Goal: Task Accomplishment & Management: Manage account settings

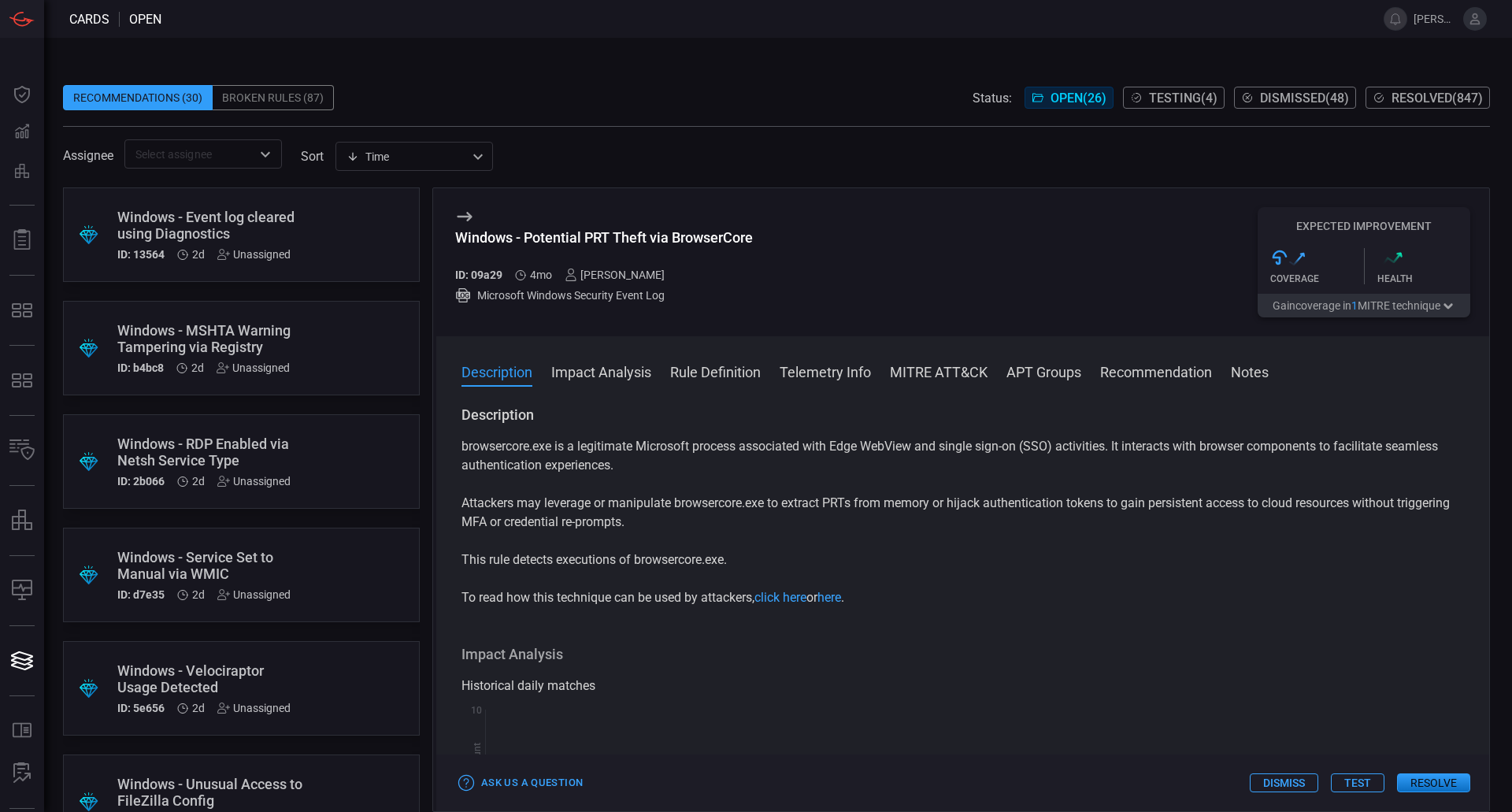
scroll to position [79, 0]
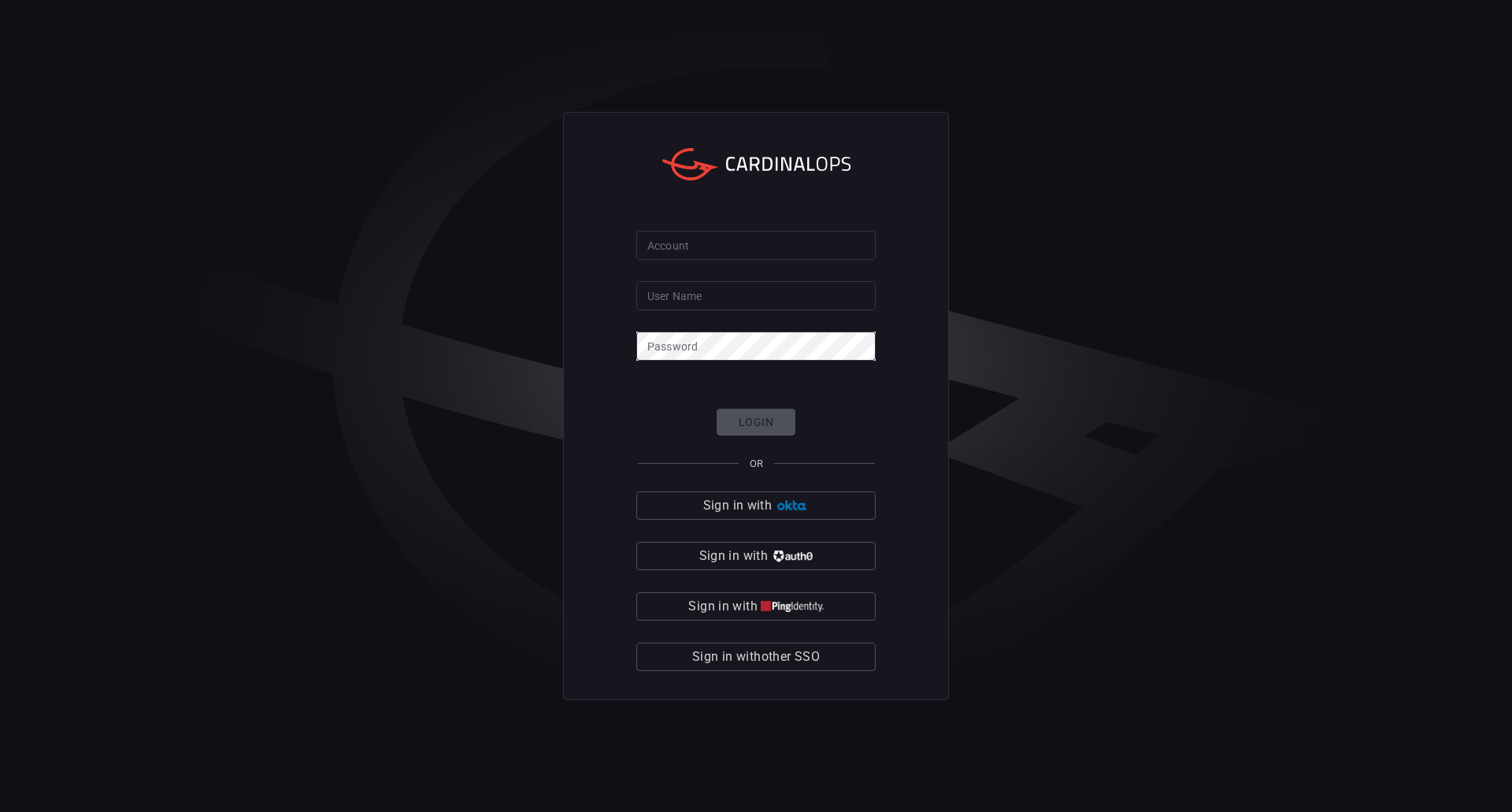
click at [664, 260] on form "Account Account User Name User Name Password Password Login OR Sign in with Sig…" at bounding box center [756, 451] width 239 height 441
click at [669, 250] on input "Account" at bounding box center [756, 245] width 239 height 29
type input "davispolk"
click at [735, 292] on input "User Name" at bounding box center [756, 295] width 239 height 29
type input "[PERSON_NAME].[PERSON_NAME]"
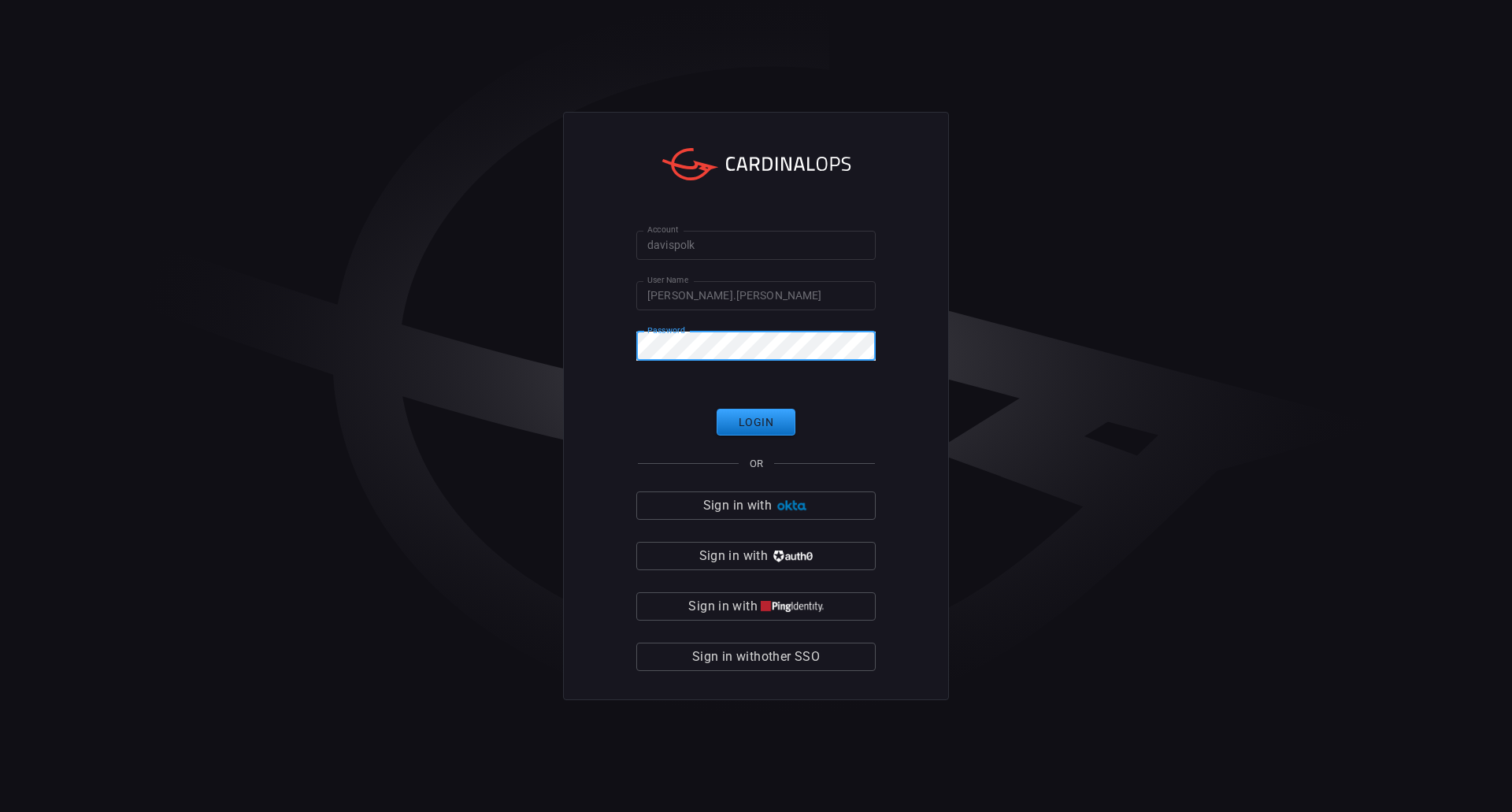
click button "Login" at bounding box center [755, 423] width 79 height 28
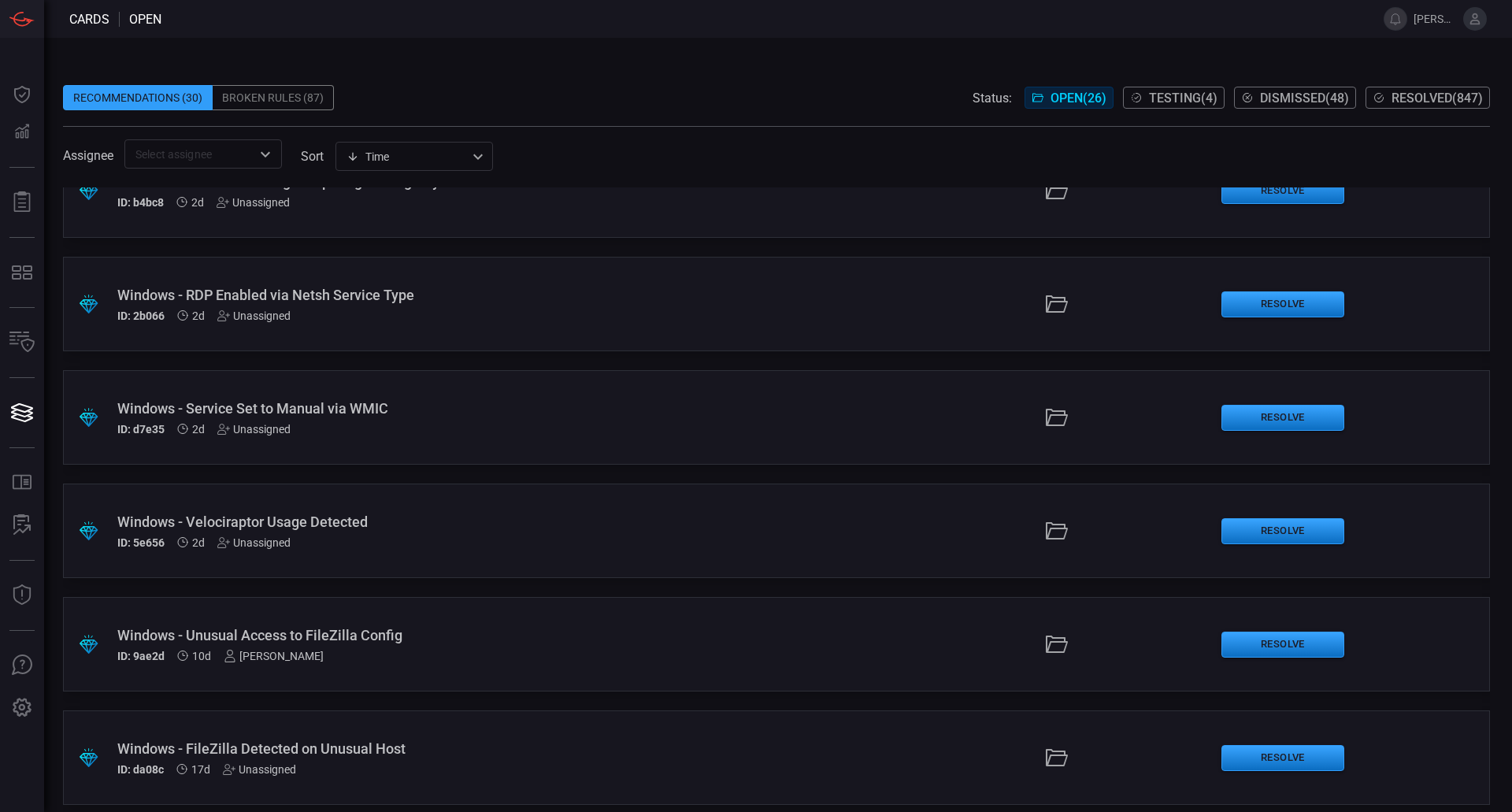
scroll to position [236, 0]
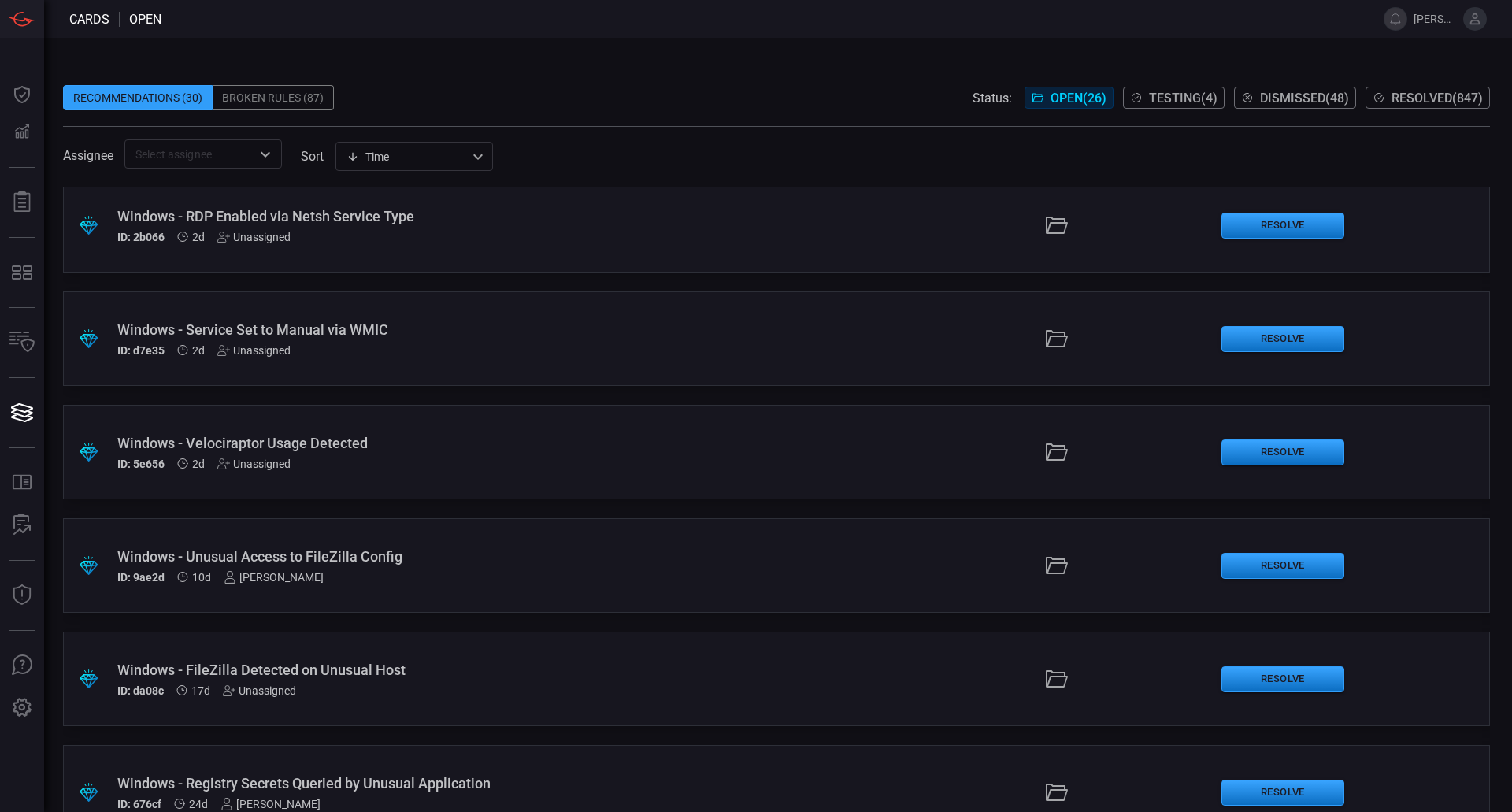
click at [395, 559] on div "Windows - Unusual Access to FileZilla Config" at bounding box center [368, 557] width 500 height 17
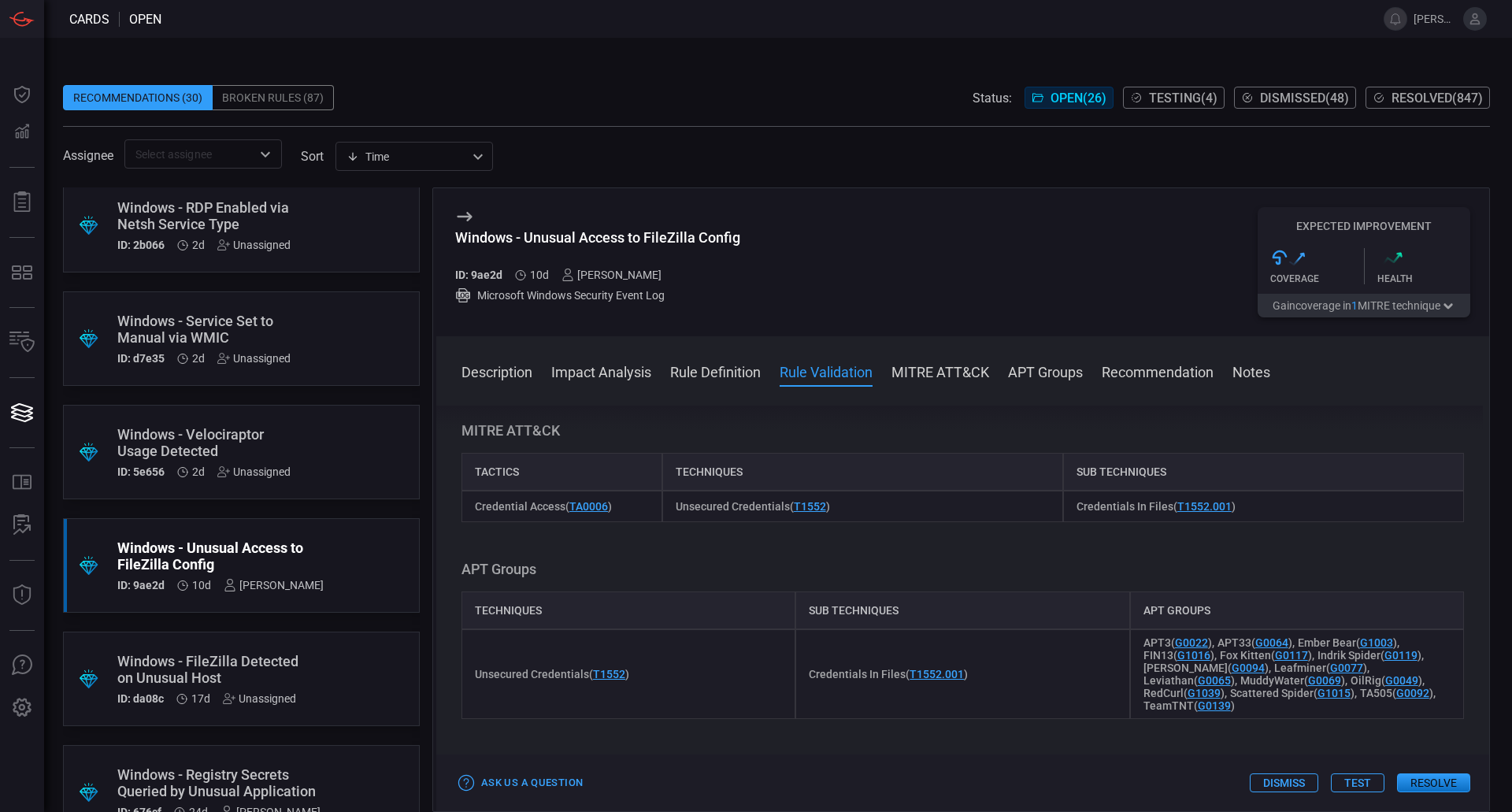
scroll to position [737, 0]
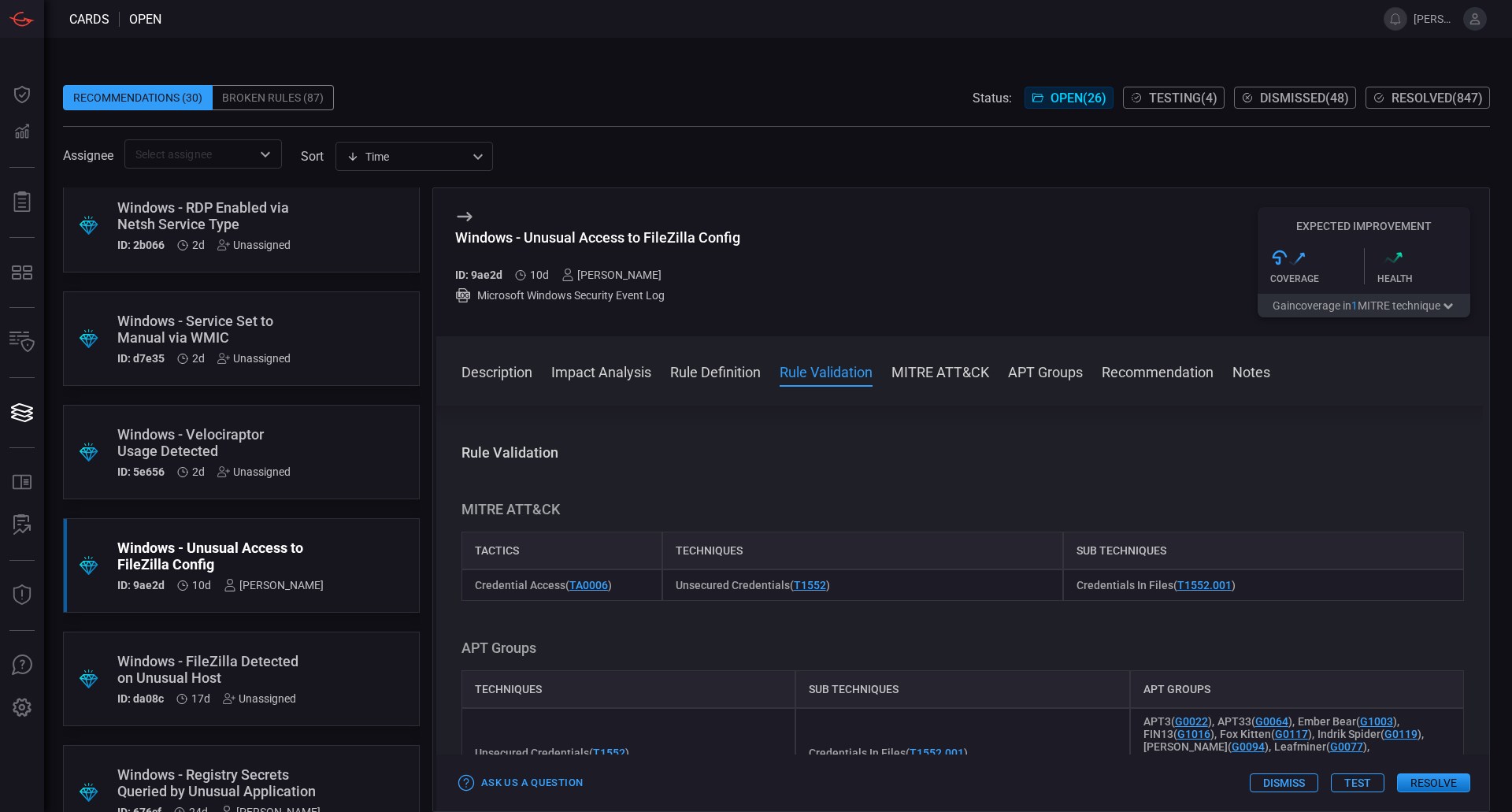
click at [369, 458] on div ".suggested_cards_icon{fill:url(#suggested_cards_icon);} Windows - Velociraptor …" at bounding box center [241, 452] width 357 height 95
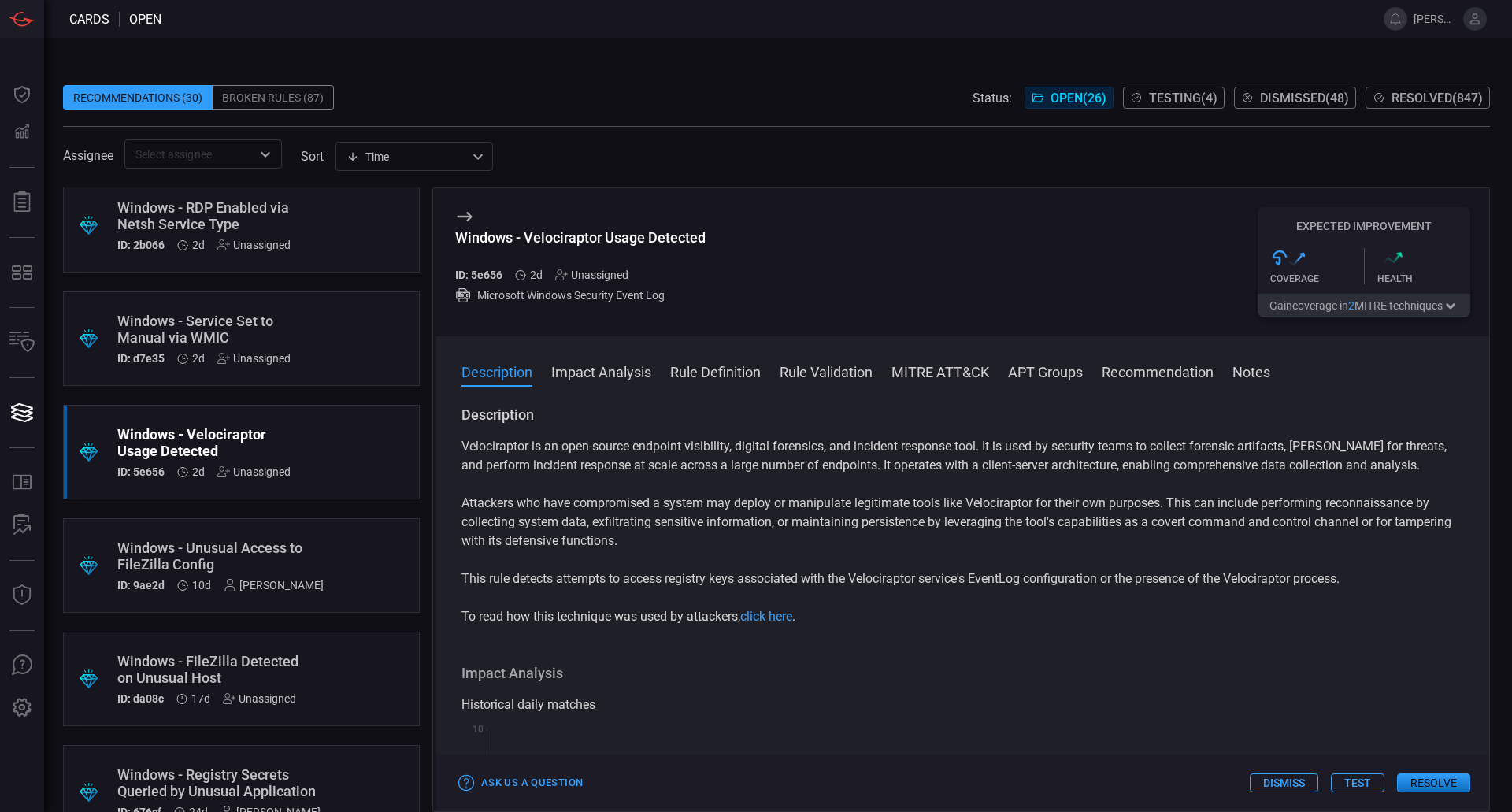
click at [988, 284] on div "Windows - Velociraptor Usage Detected ID: 5e656 2d Unassigned Microsoft Windows…" at bounding box center [963, 262] width 1052 height 148
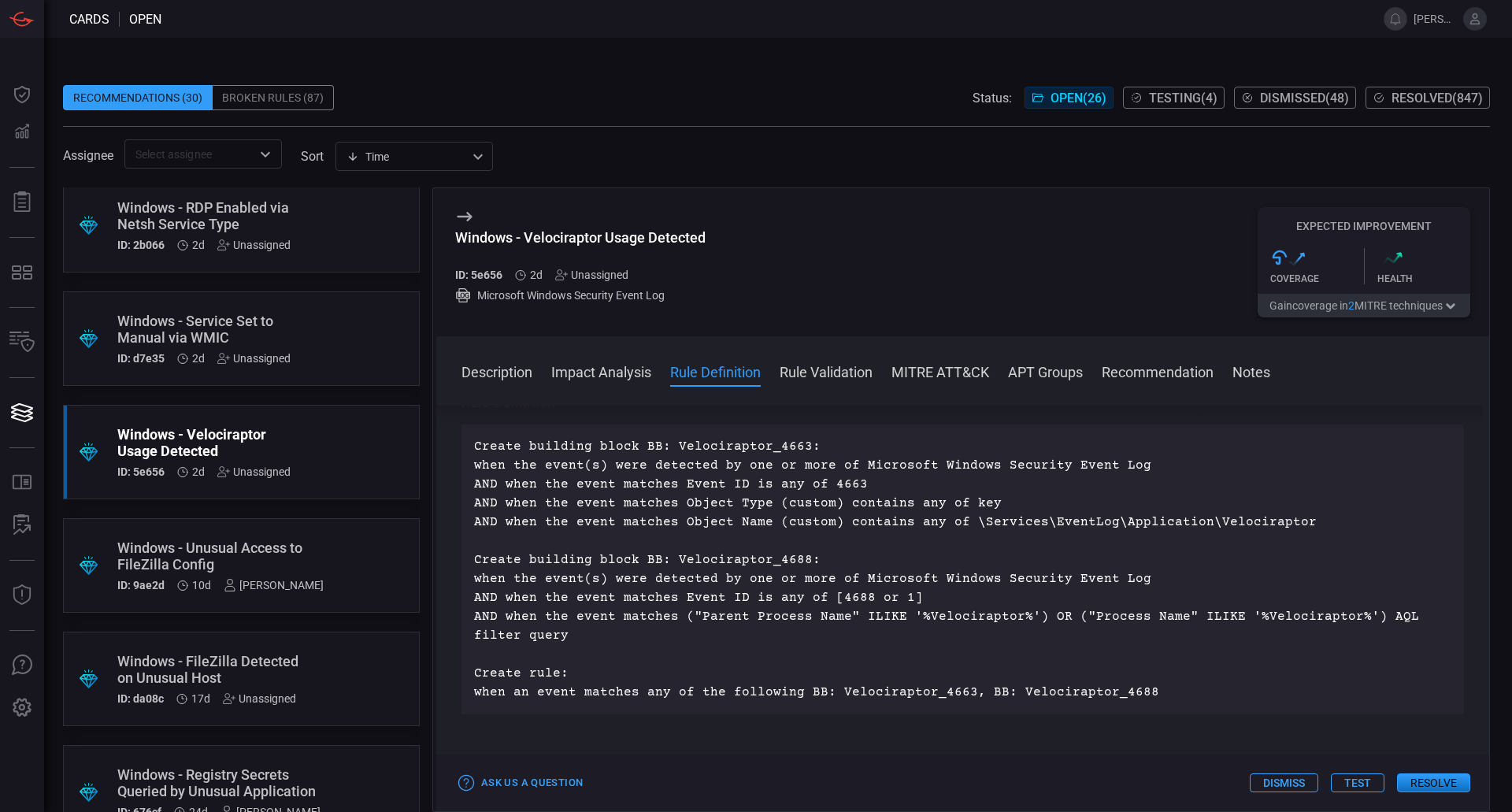
scroll to position [575, 0]
click at [575, 273] on div "Unassigned" at bounding box center [591, 275] width 73 height 13
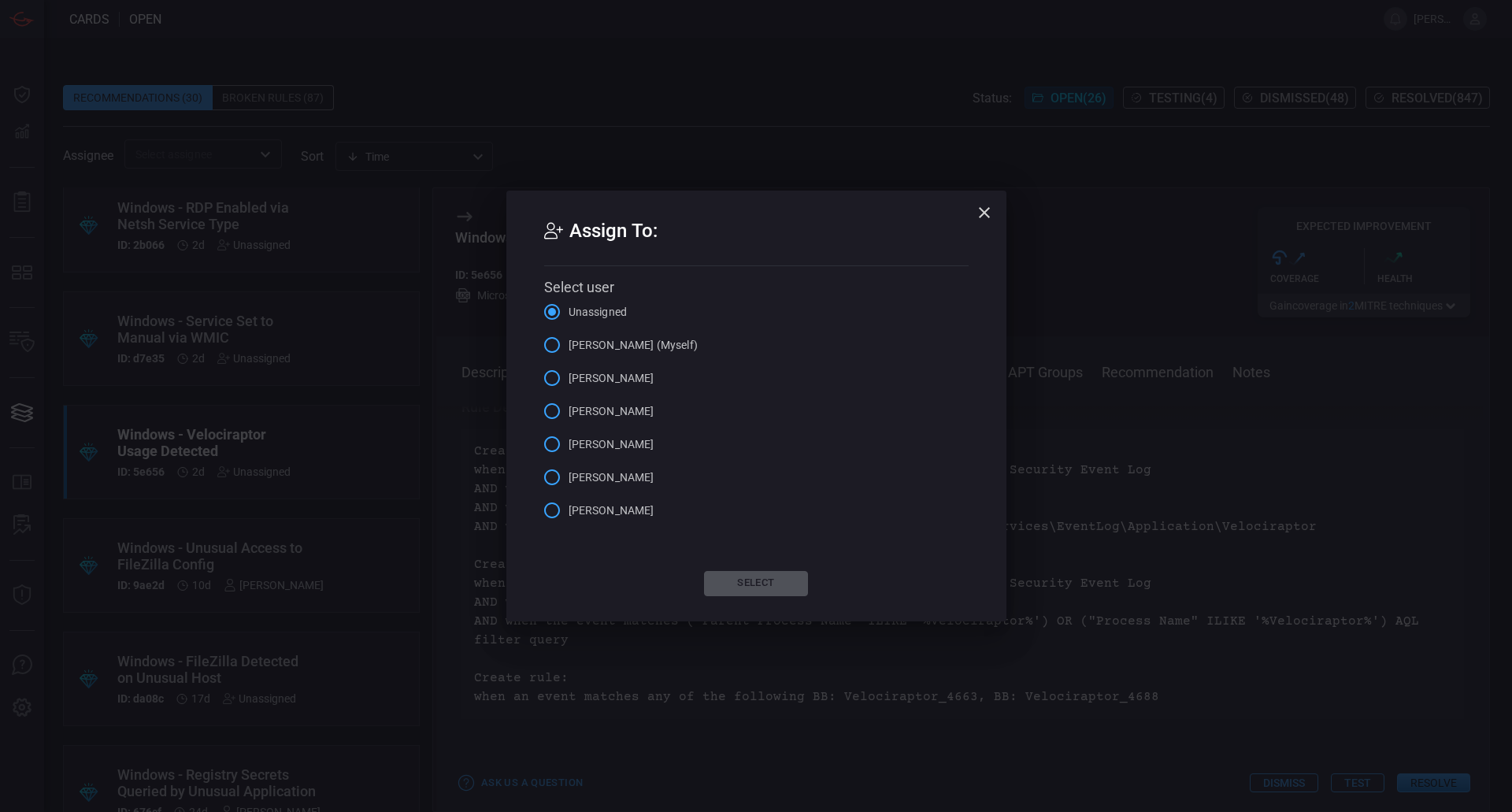
click at [615, 344] on span "[PERSON_NAME] (Myself)" at bounding box center [633, 346] width 129 height 17
click at [569, 344] on input "[PERSON_NAME] (Myself)" at bounding box center [552, 345] width 33 height 33
click at [805, 577] on button "Select" at bounding box center [756, 583] width 104 height 25
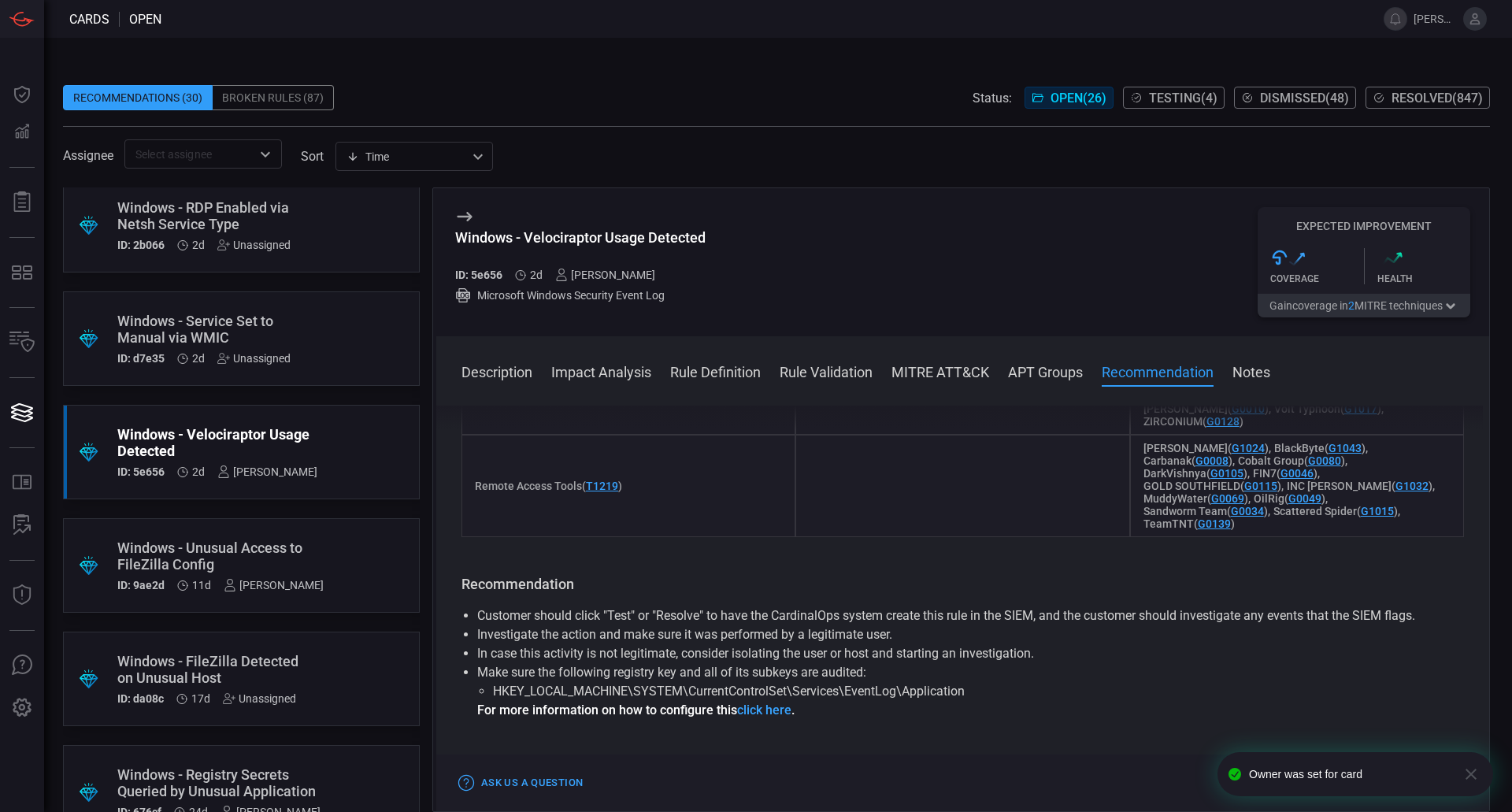
scroll to position [1743, 0]
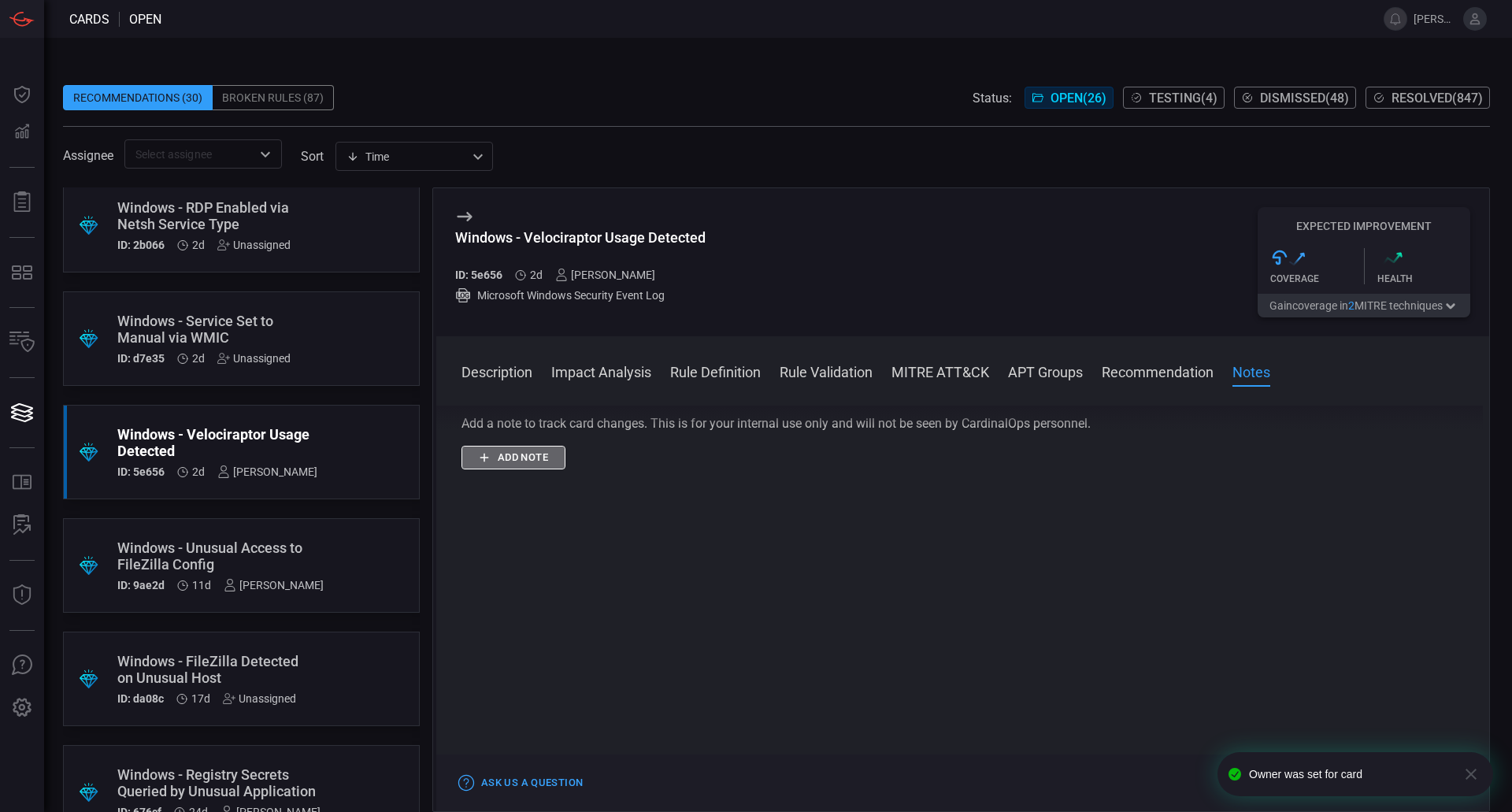
click at [533, 460] on button "Add note" at bounding box center [513, 458] width 104 height 24
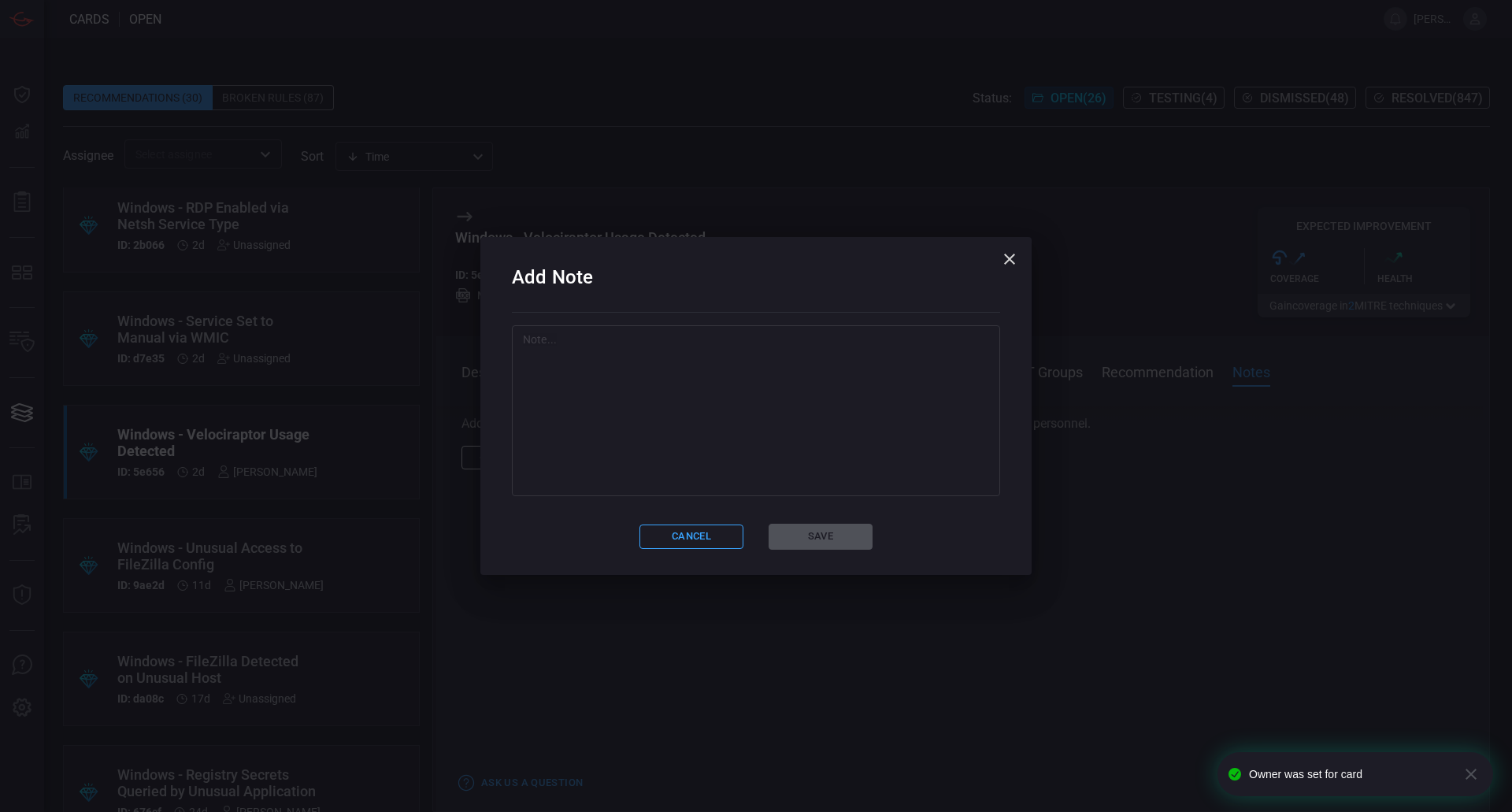
click at [646, 447] on textarea at bounding box center [755, 411] width 466 height 158
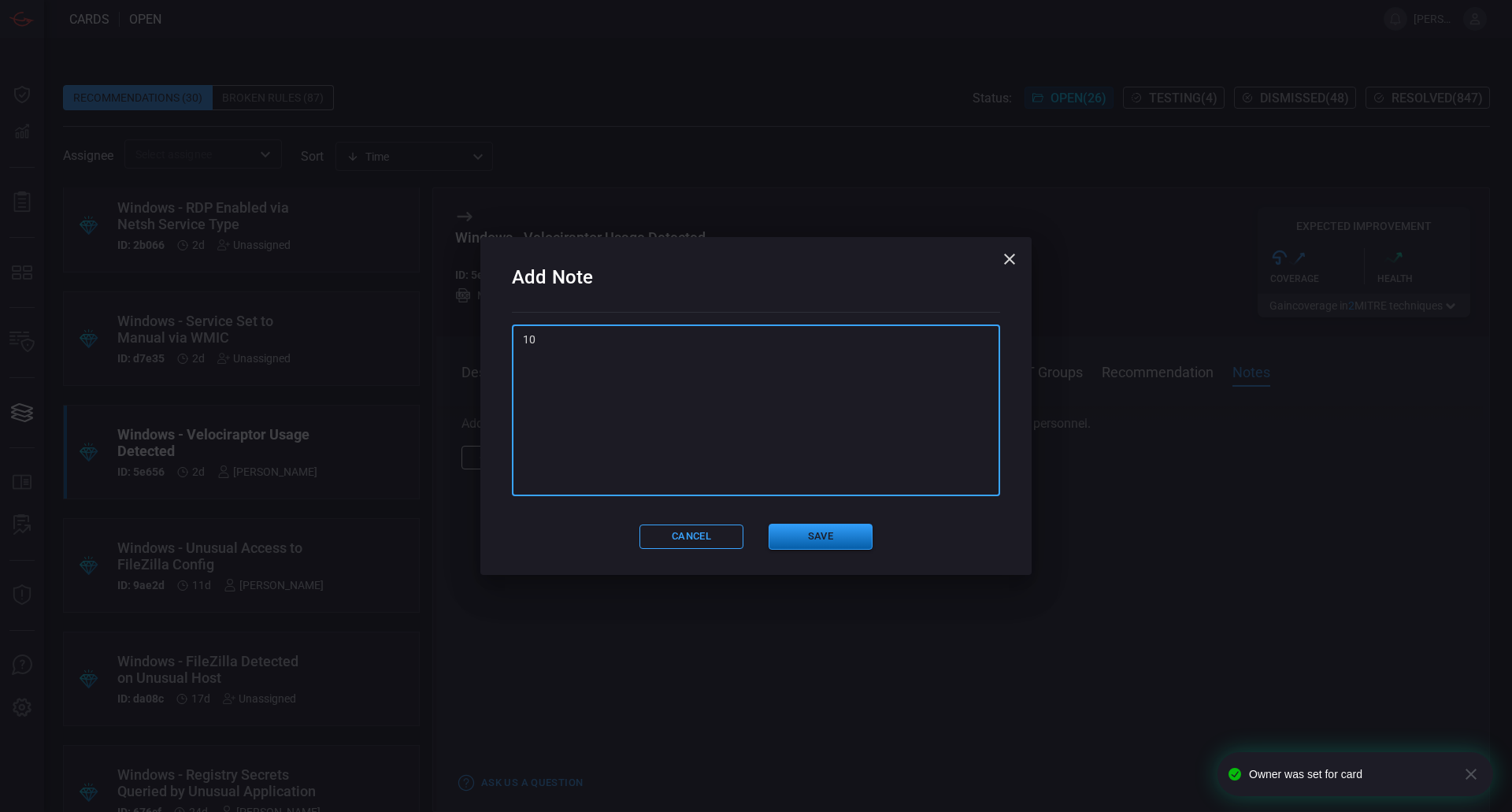
type textarea "10"
click at [842, 535] on button "Save" at bounding box center [820, 537] width 104 height 26
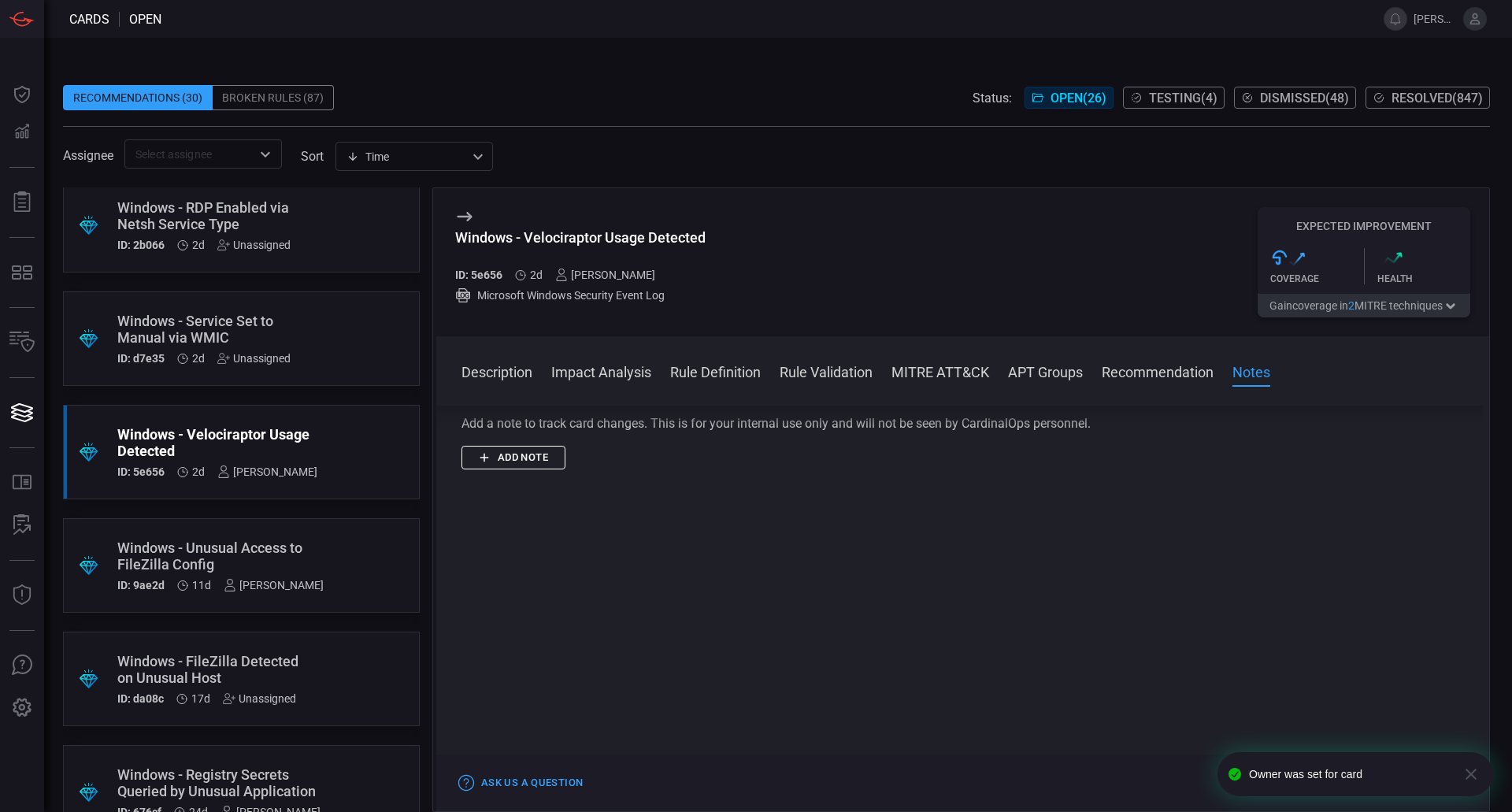
scroll to position [0, 0]
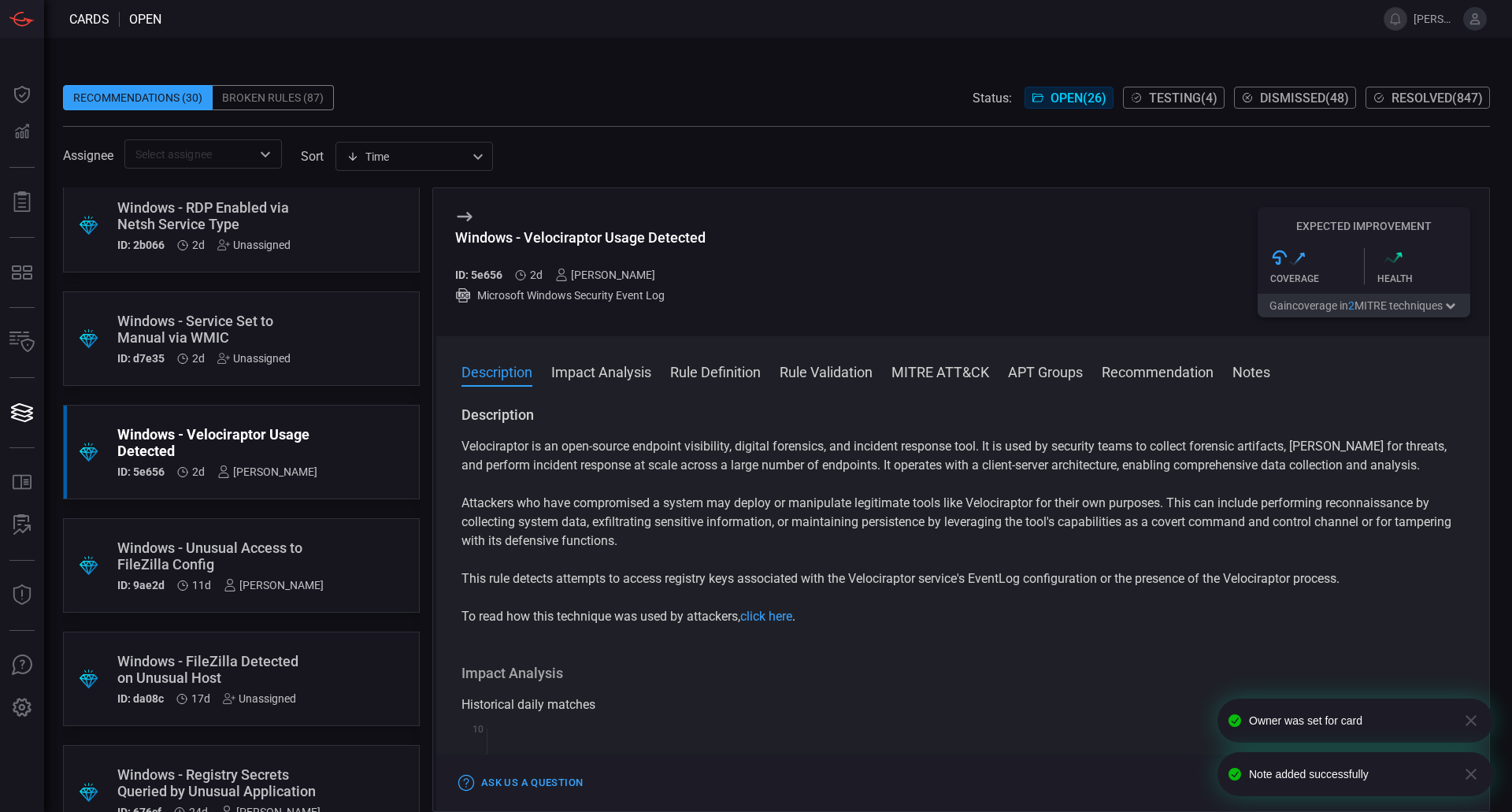
click at [291, 337] on div "Windows - Service Set to Manual via WMIC" at bounding box center [211, 329] width 188 height 33
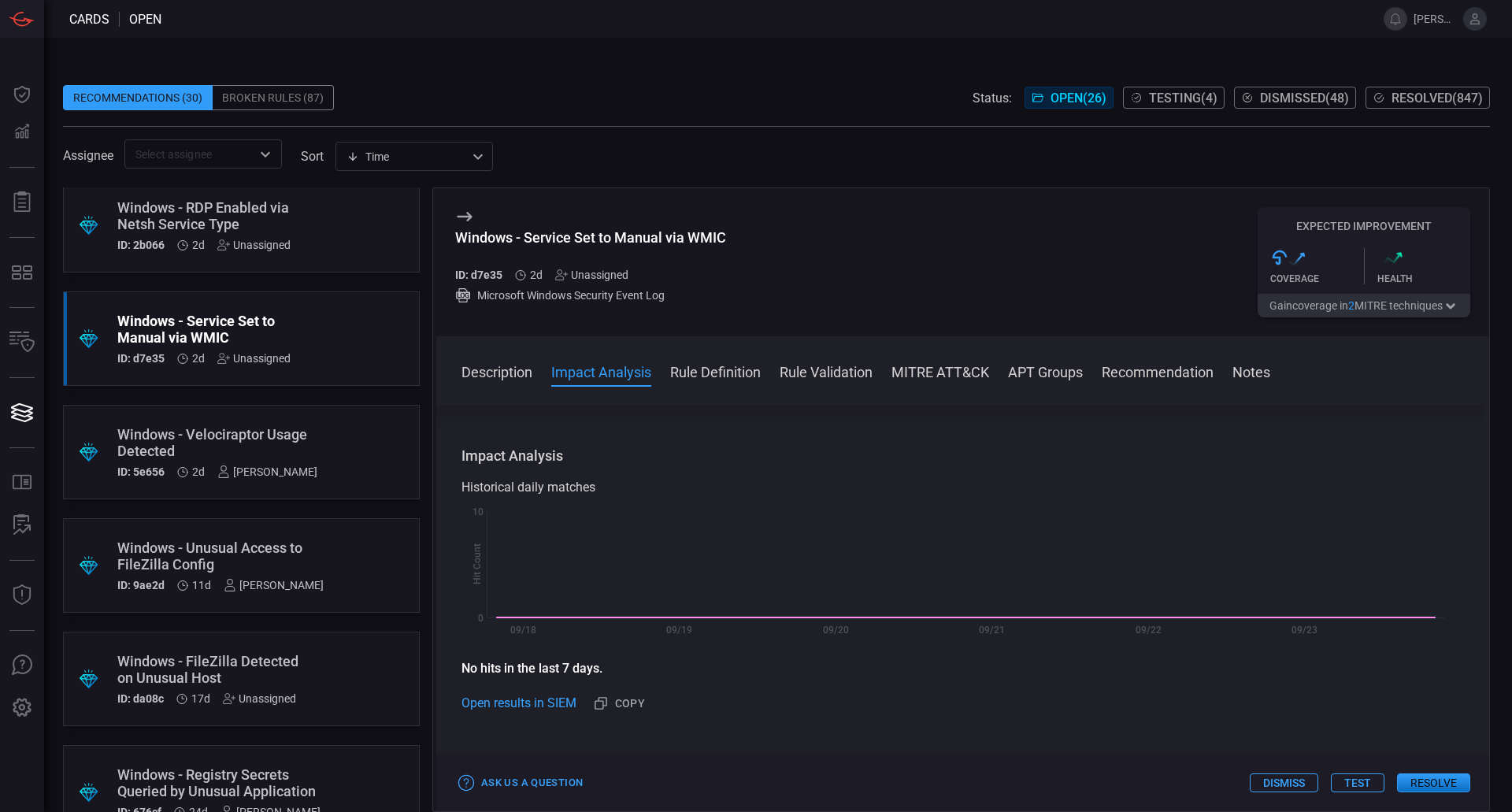
scroll to position [473, 0]
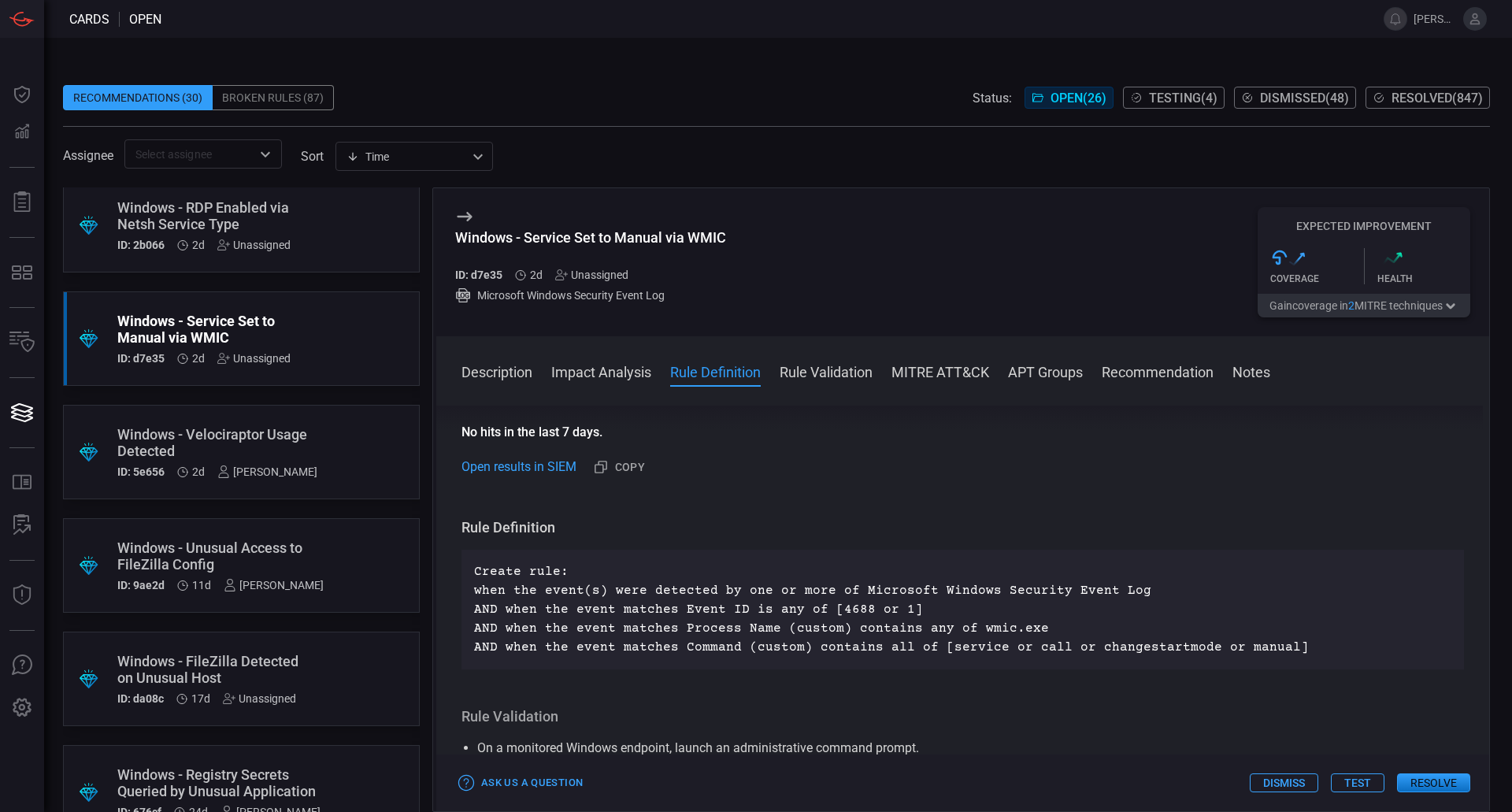
click at [618, 275] on div "Unassigned" at bounding box center [591, 275] width 73 height 13
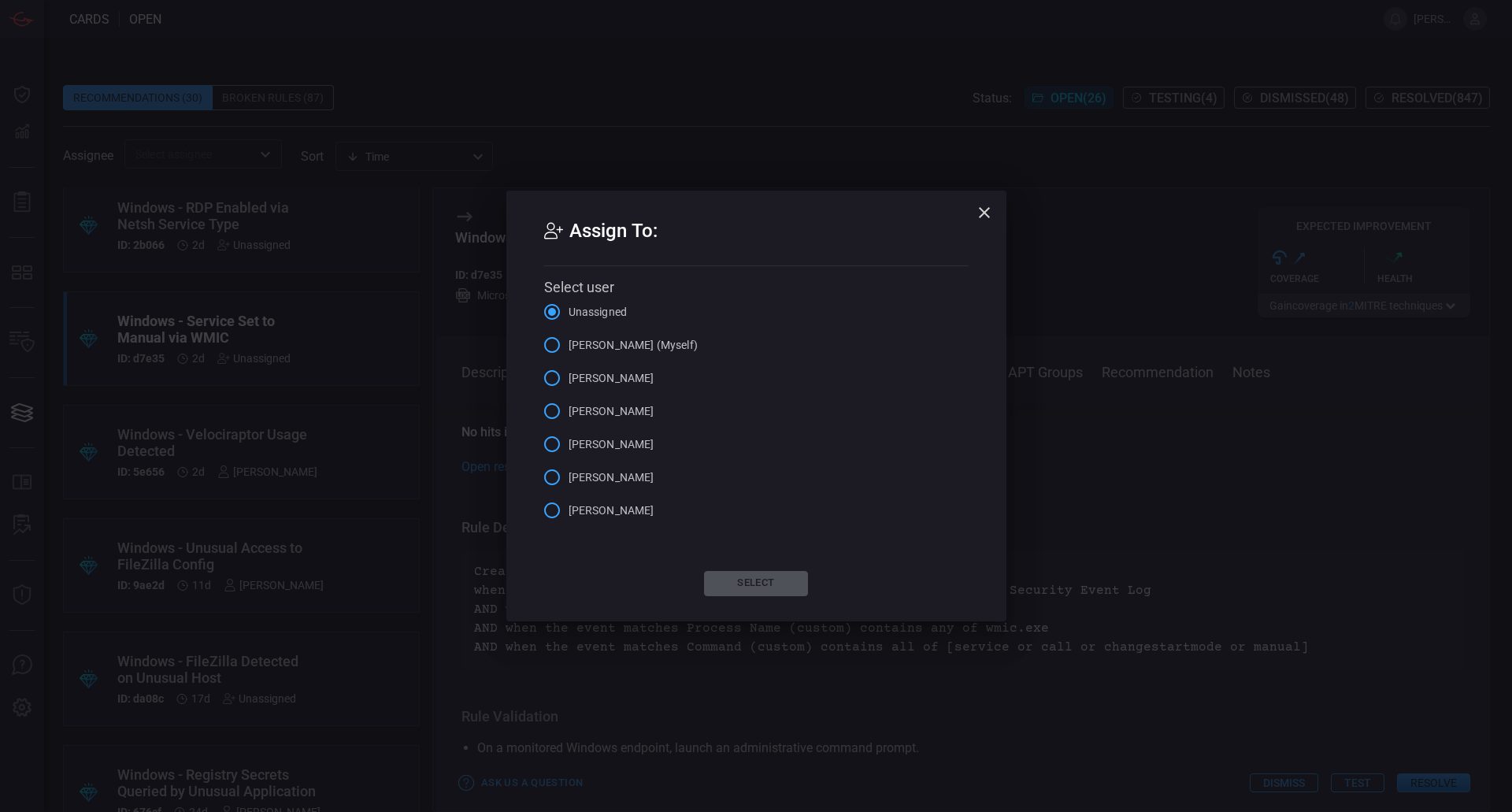
click at [622, 352] on span "[PERSON_NAME] (Myself)" at bounding box center [633, 346] width 129 height 17
click at [569, 352] on input "[PERSON_NAME] (Myself)" at bounding box center [552, 345] width 33 height 33
click at [750, 581] on button "Select" at bounding box center [756, 583] width 104 height 25
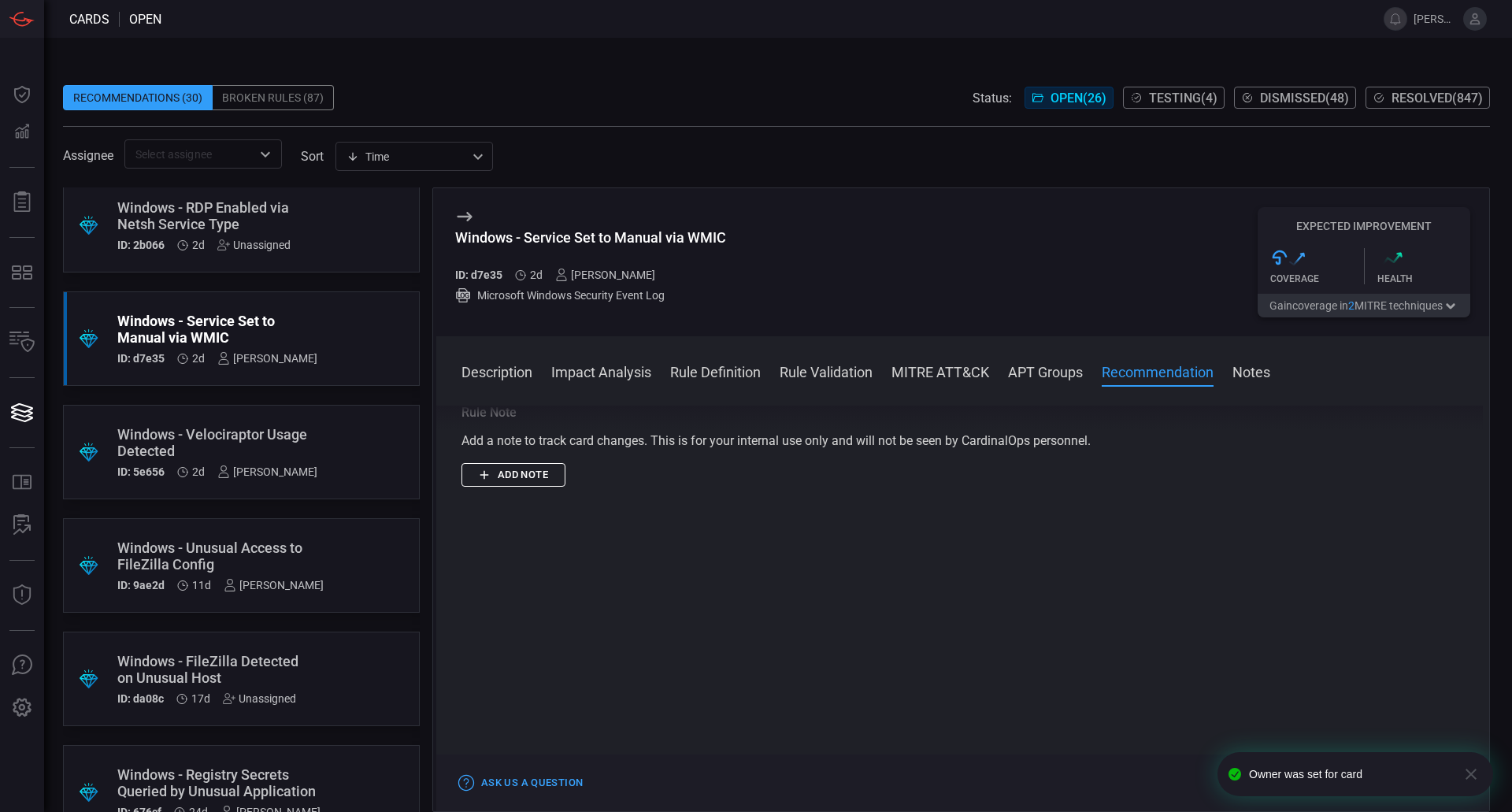
scroll to position [1700, 0]
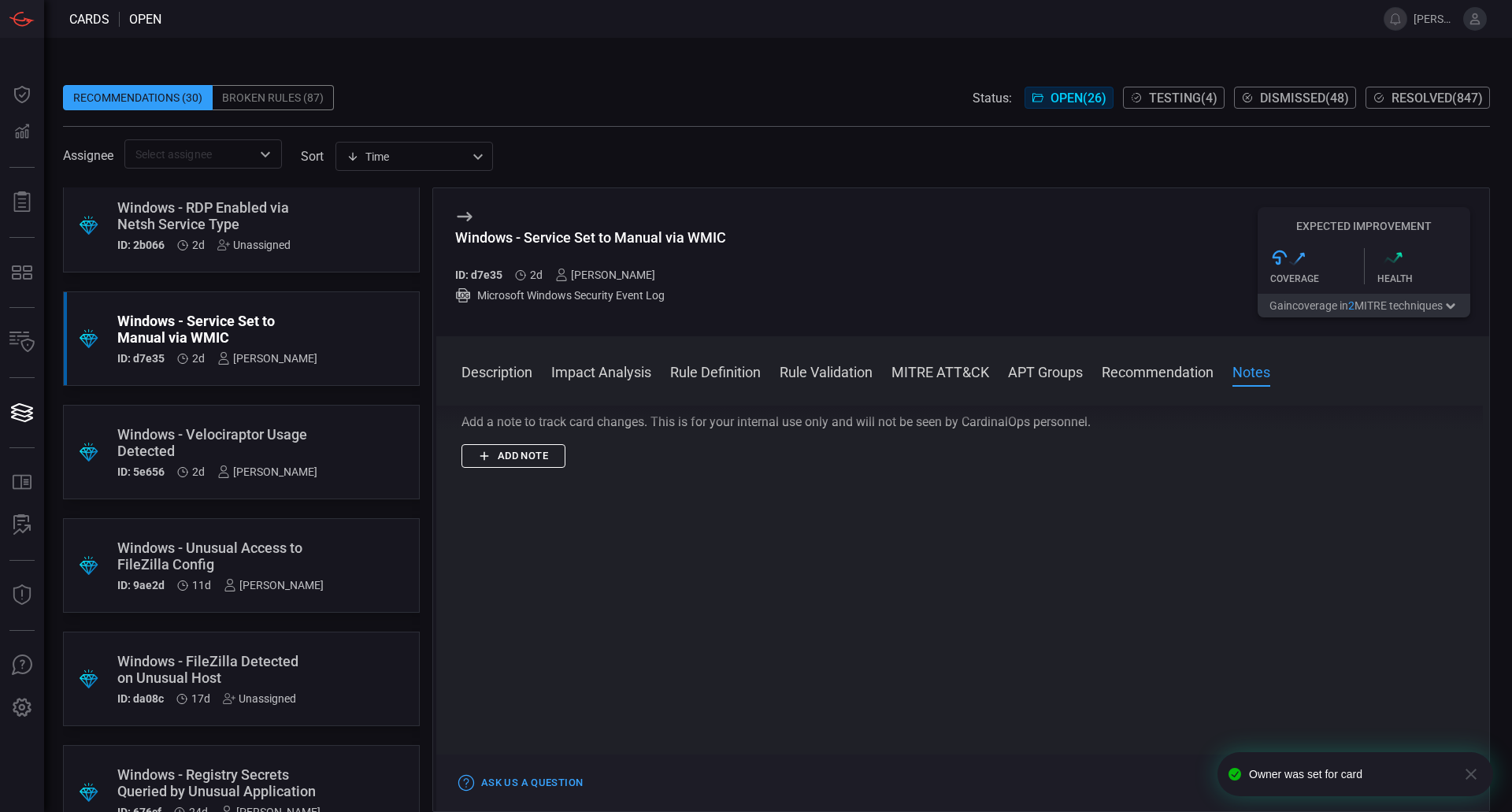
click at [481, 461] on icon "button" at bounding box center [484, 455] width 14 height 14
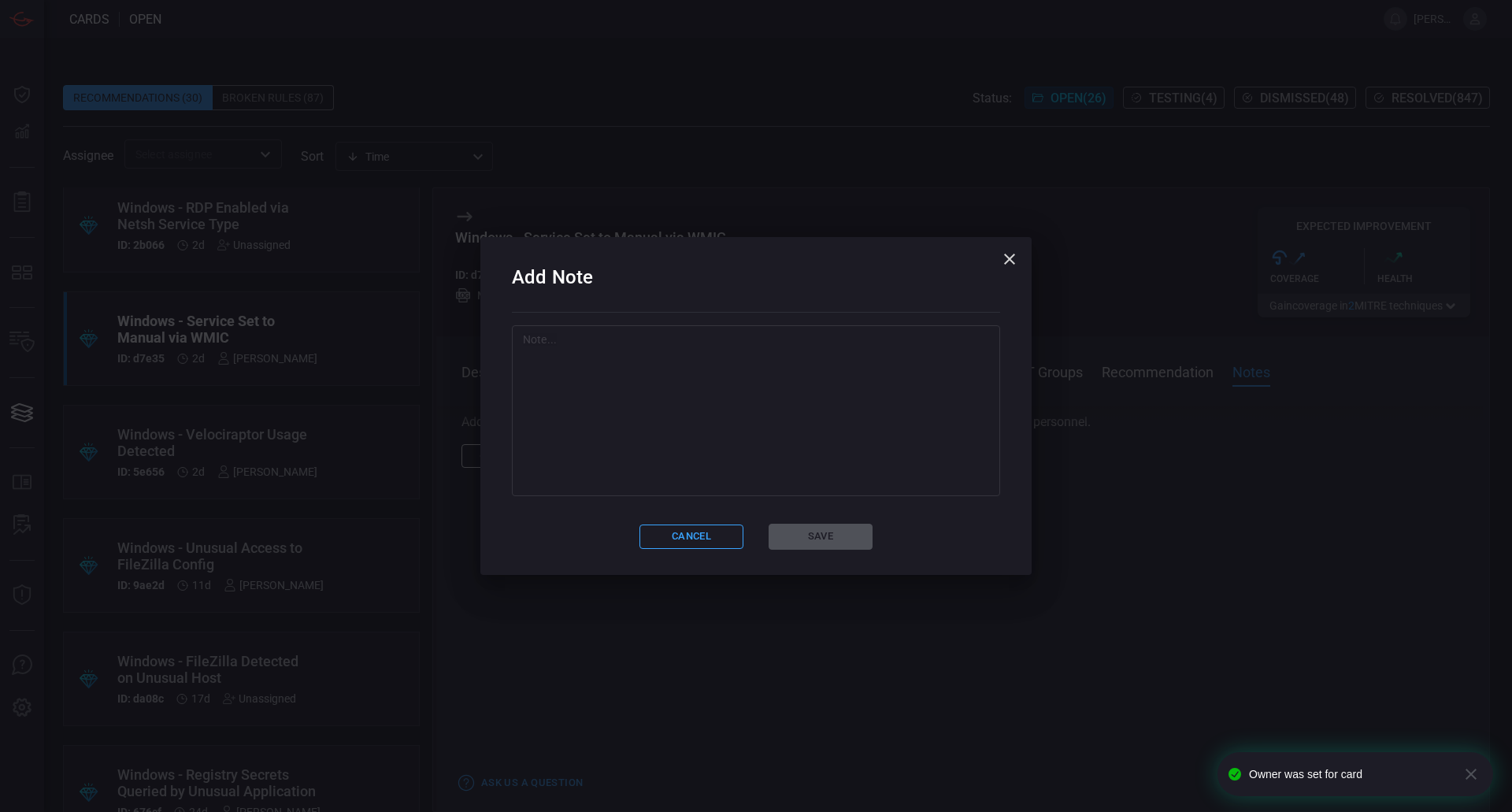
click at [611, 464] on textarea at bounding box center [755, 411] width 466 height 158
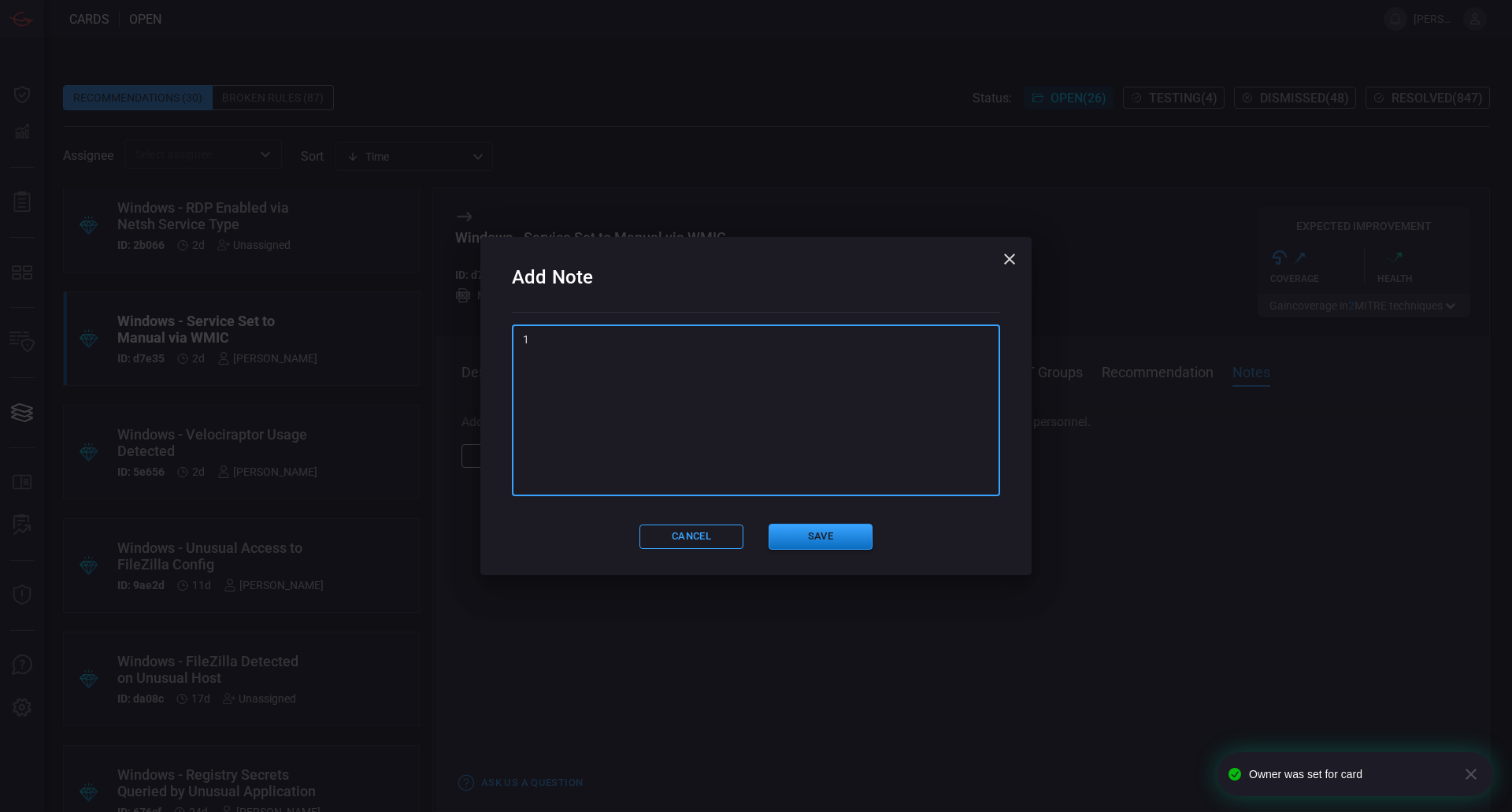
type textarea "10"
click at [799, 533] on button "Save" at bounding box center [820, 537] width 104 height 26
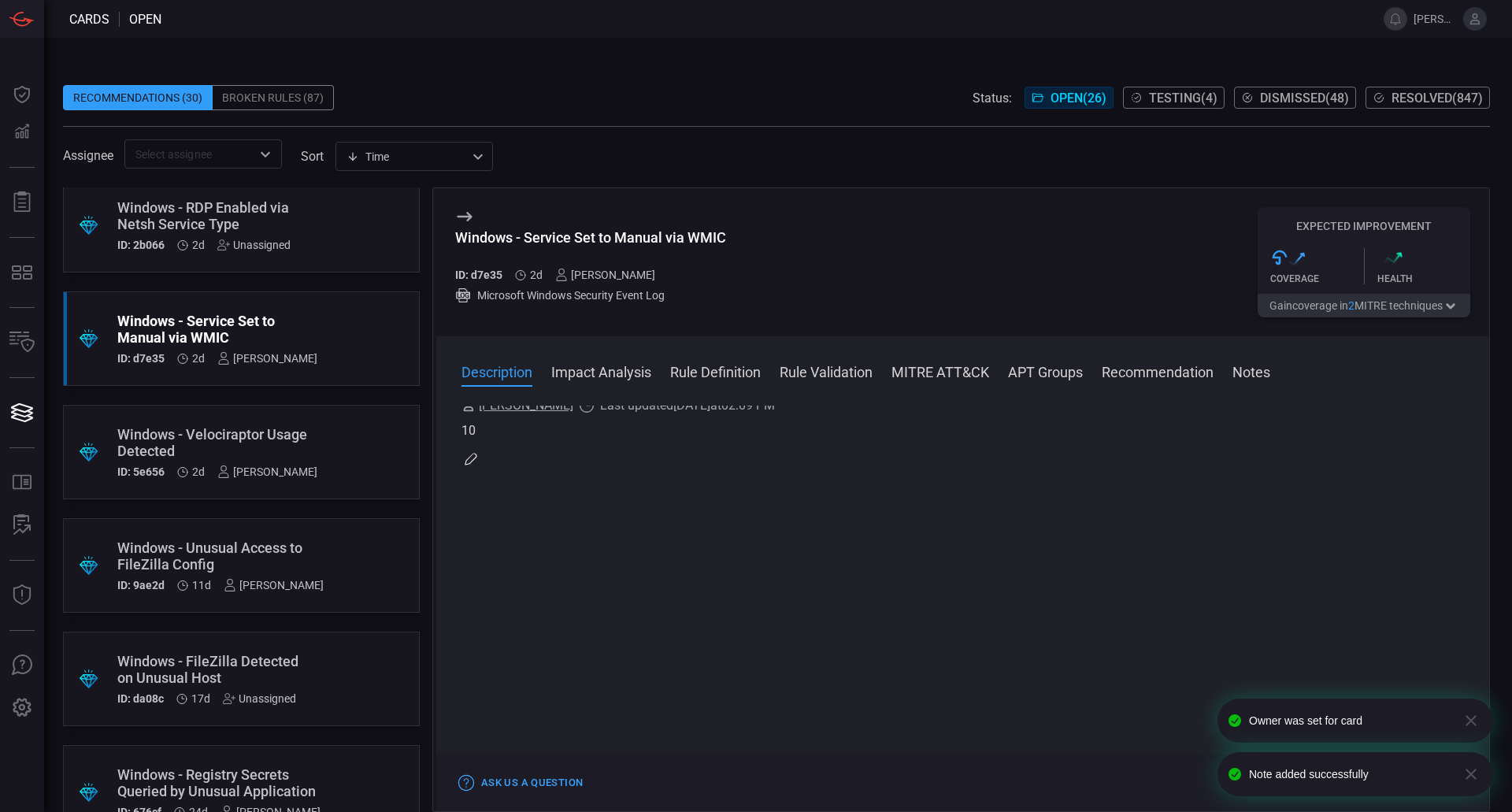
scroll to position [0, 0]
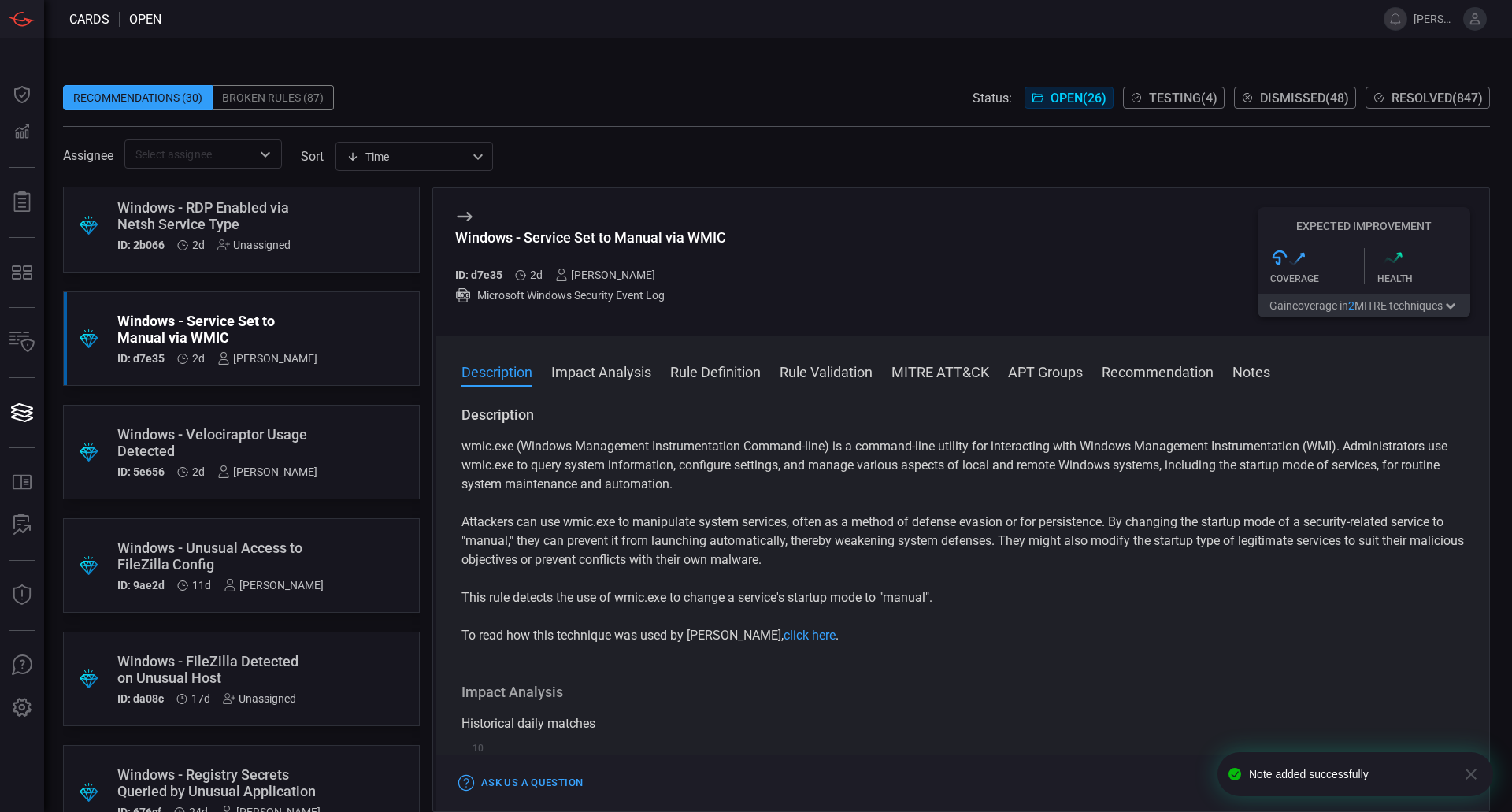
click at [281, 240] on div "Unassigned" at bounding box center [254, 246] width 73 height 13
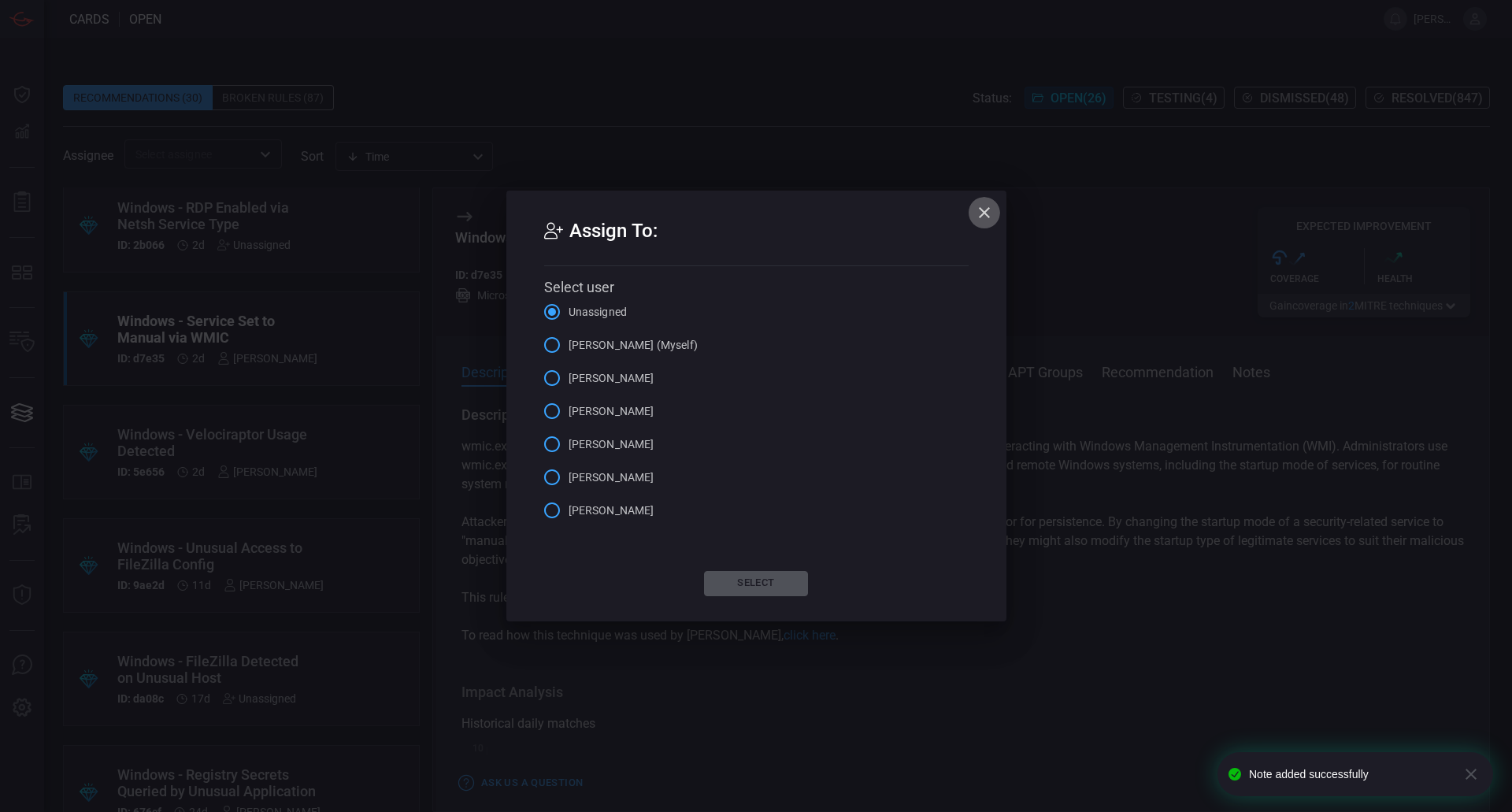
click at [978, 213] on icon "button" at bounding box center [984, 212] width 19 height 19
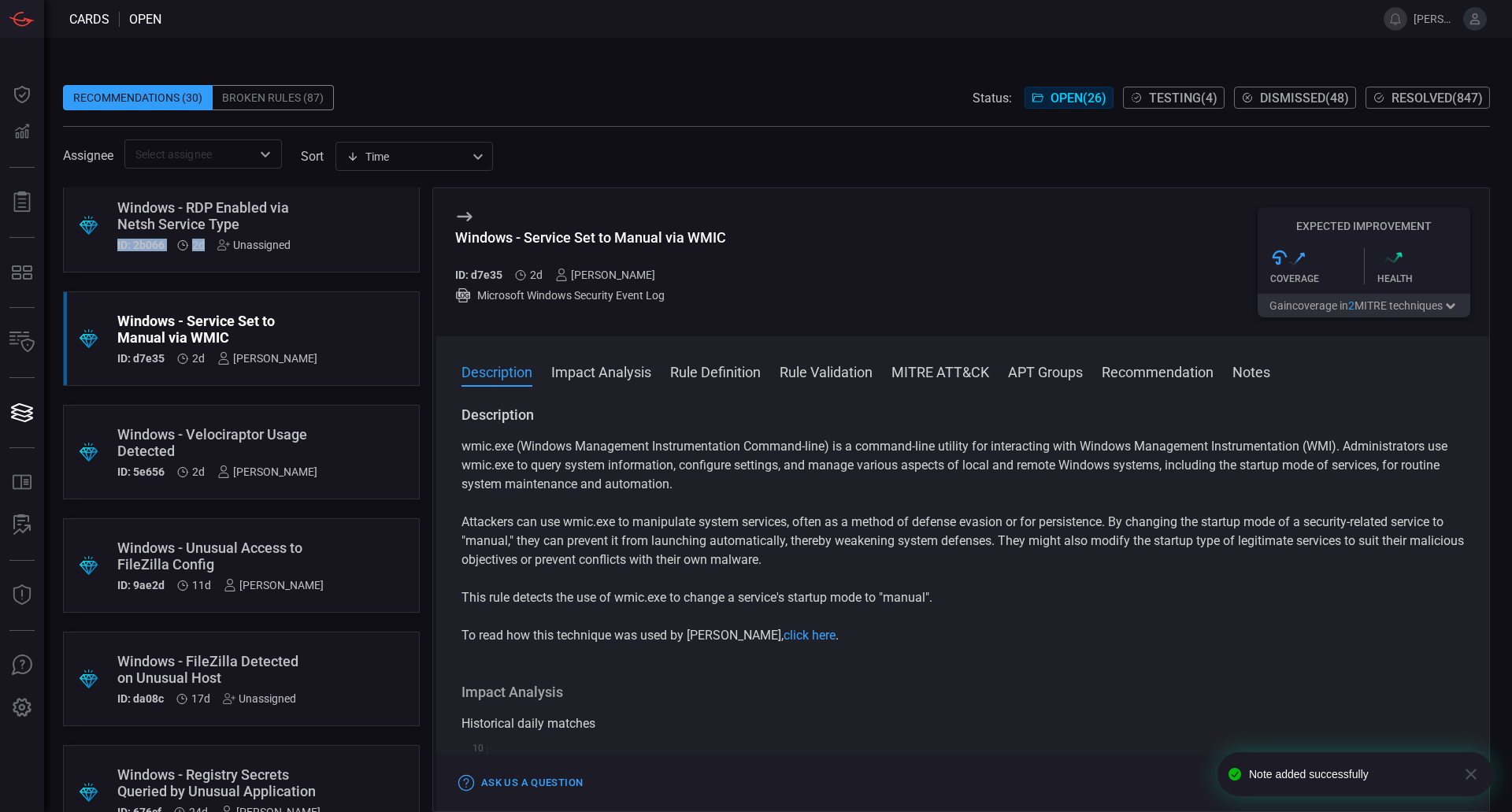
click at [337, 235] on div ".suggested_cards_icon{fill:url(#suggested_cards_icon);} Windows - RDP Enabled v…" at bounding box center [241, 225] width 357 height 95
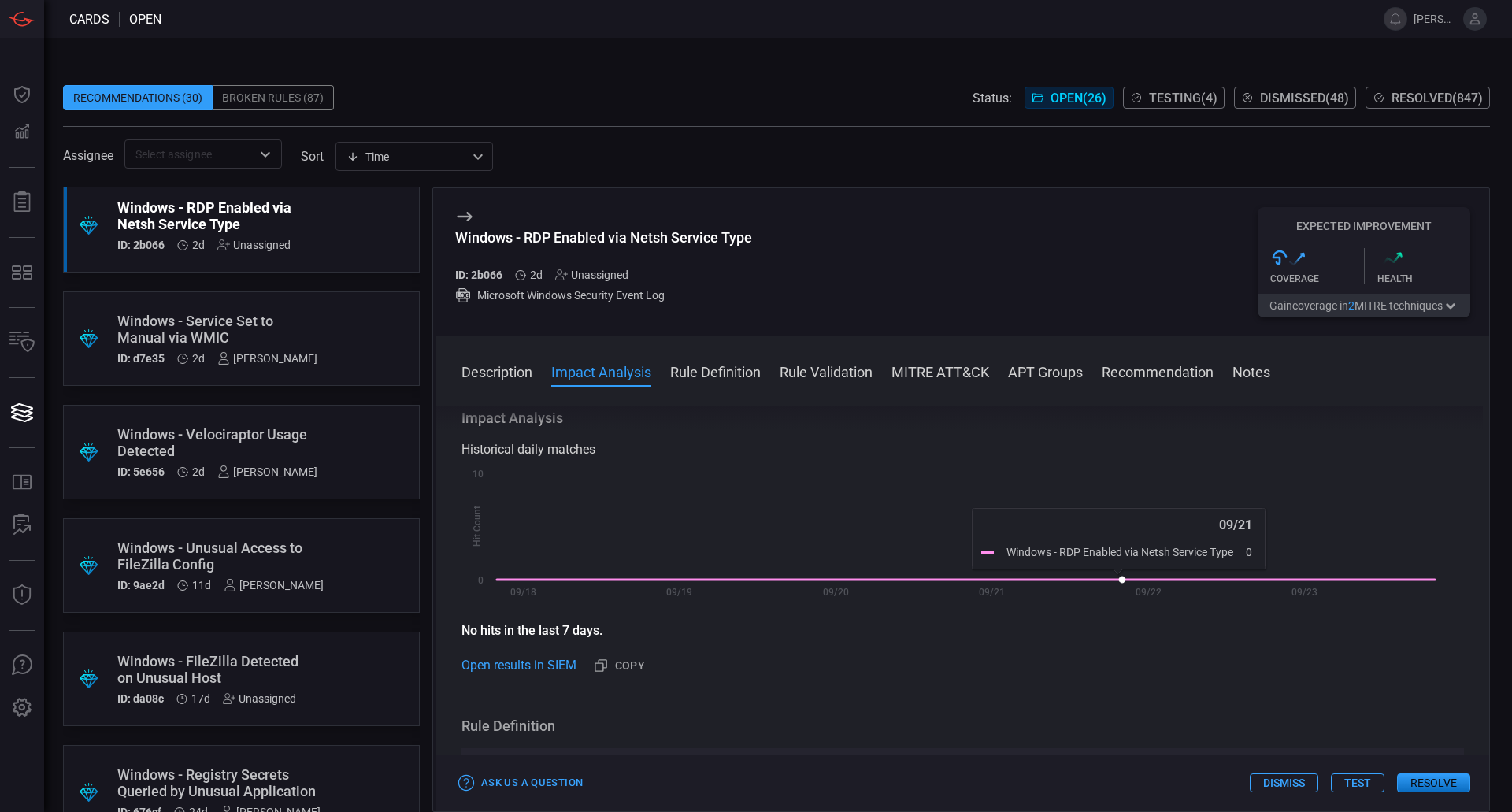
scroll to position [473, 0]
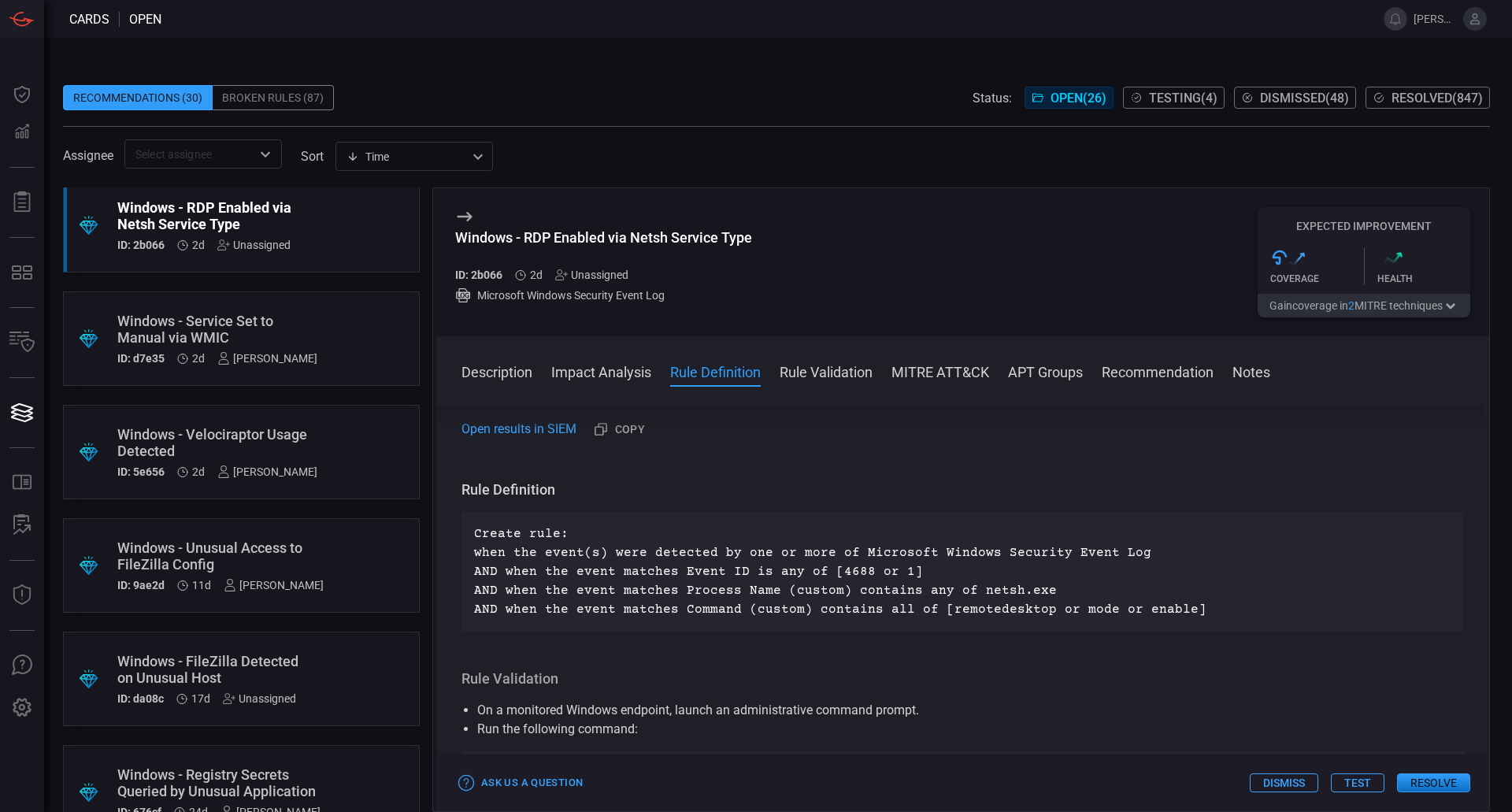
click at [599, 273] on div "Unassigned" at bounding box center [591, 275] width 73 height 13
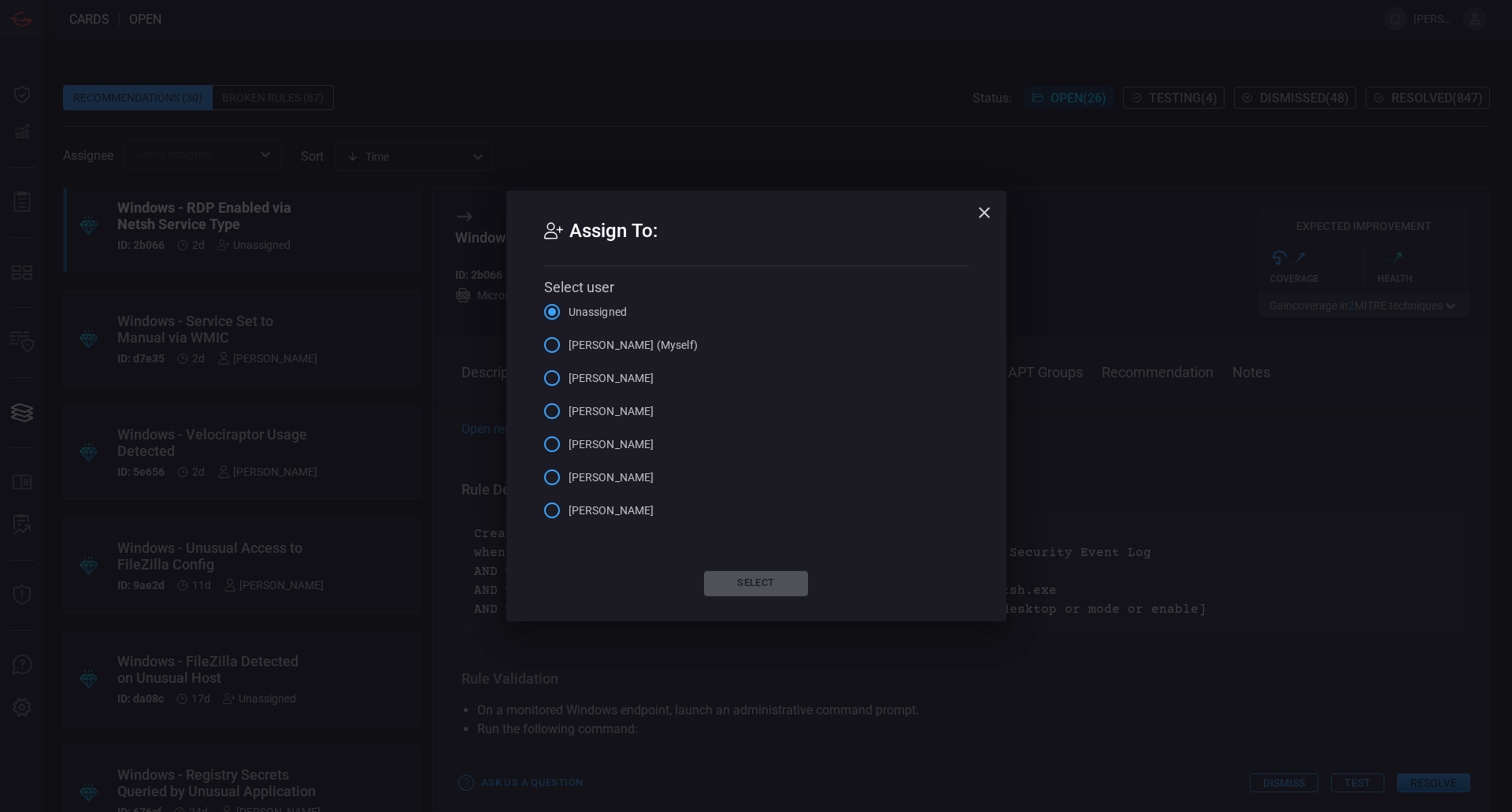
click at [668, 355] on label "[PERSON_NAME] (Myself)" at bounding box center [616, 345] width 162 height 33
click at [569, 355] on input "[PERSON_NAME] (Myself)" at bounding box center [552, 345] width 33 height 33
click at [771, 577] on button "Select" at bounding box center [756, 583] width 104 height 25
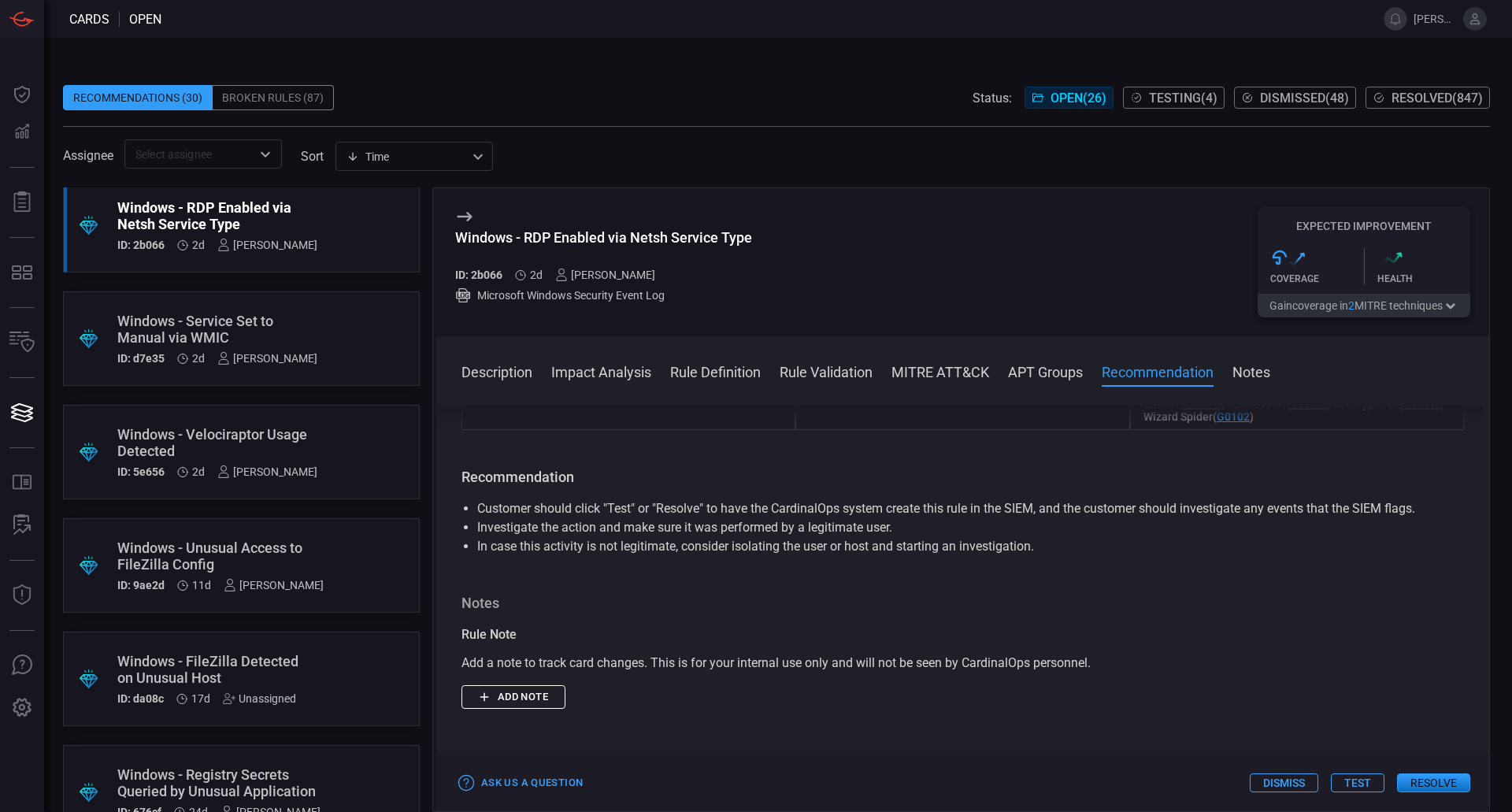
scroll to position [1576, 0]
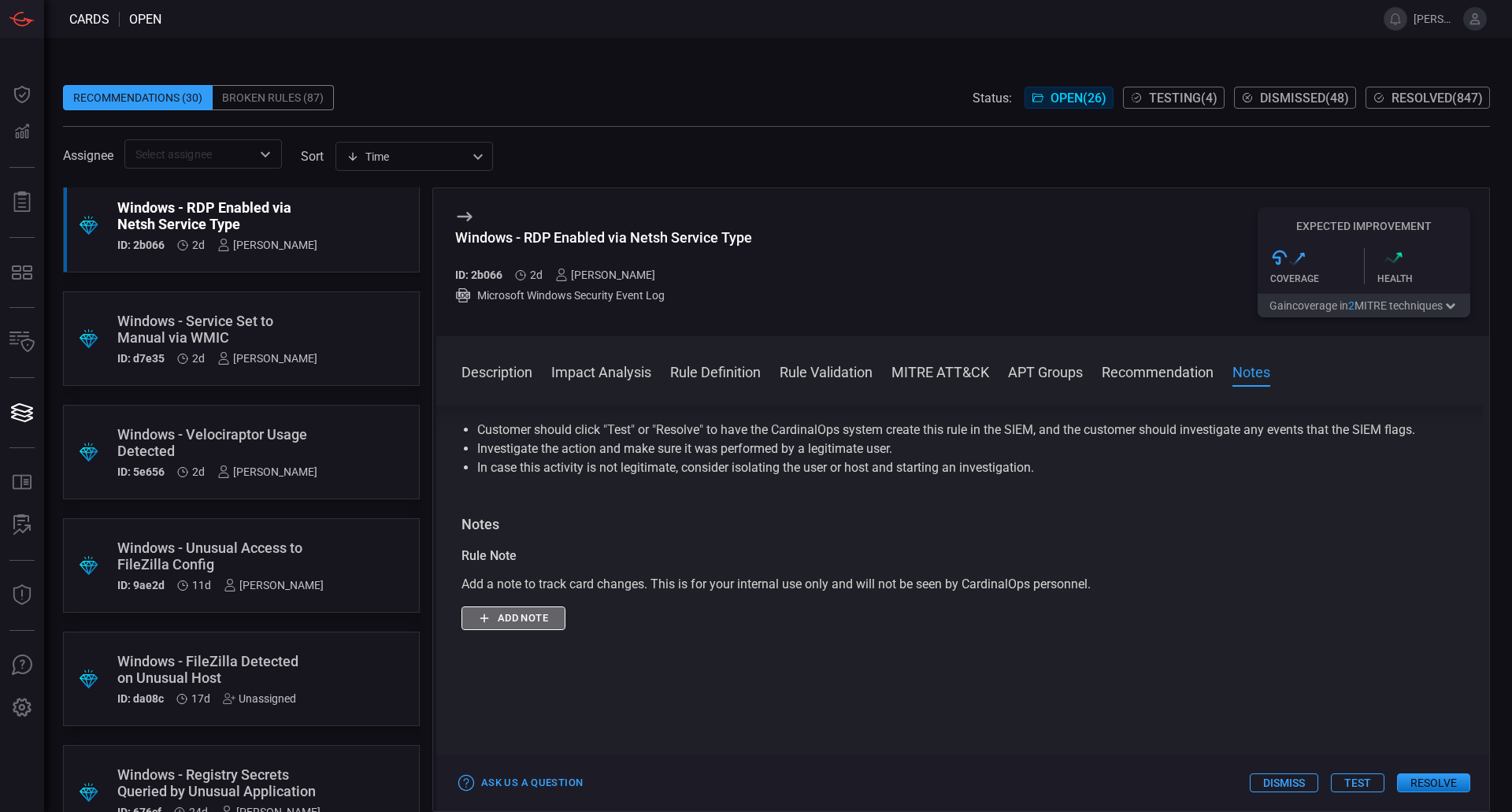
click at [532, 623] on button "Add note" at bounding box center [513, 618] width 104 height 24
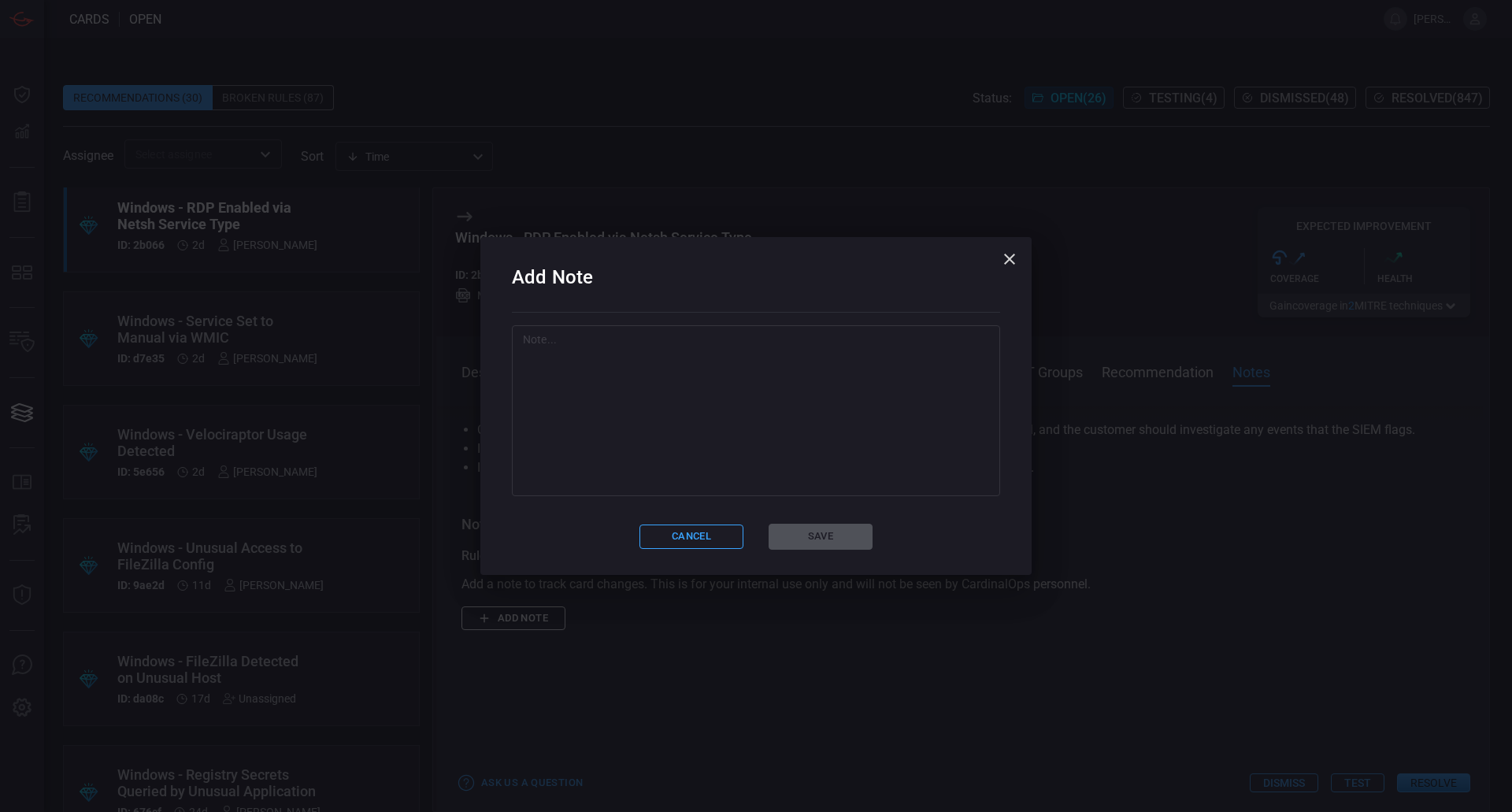
click at [779, 451] on textarea at bounding box center [755, 411] width 466 height 158
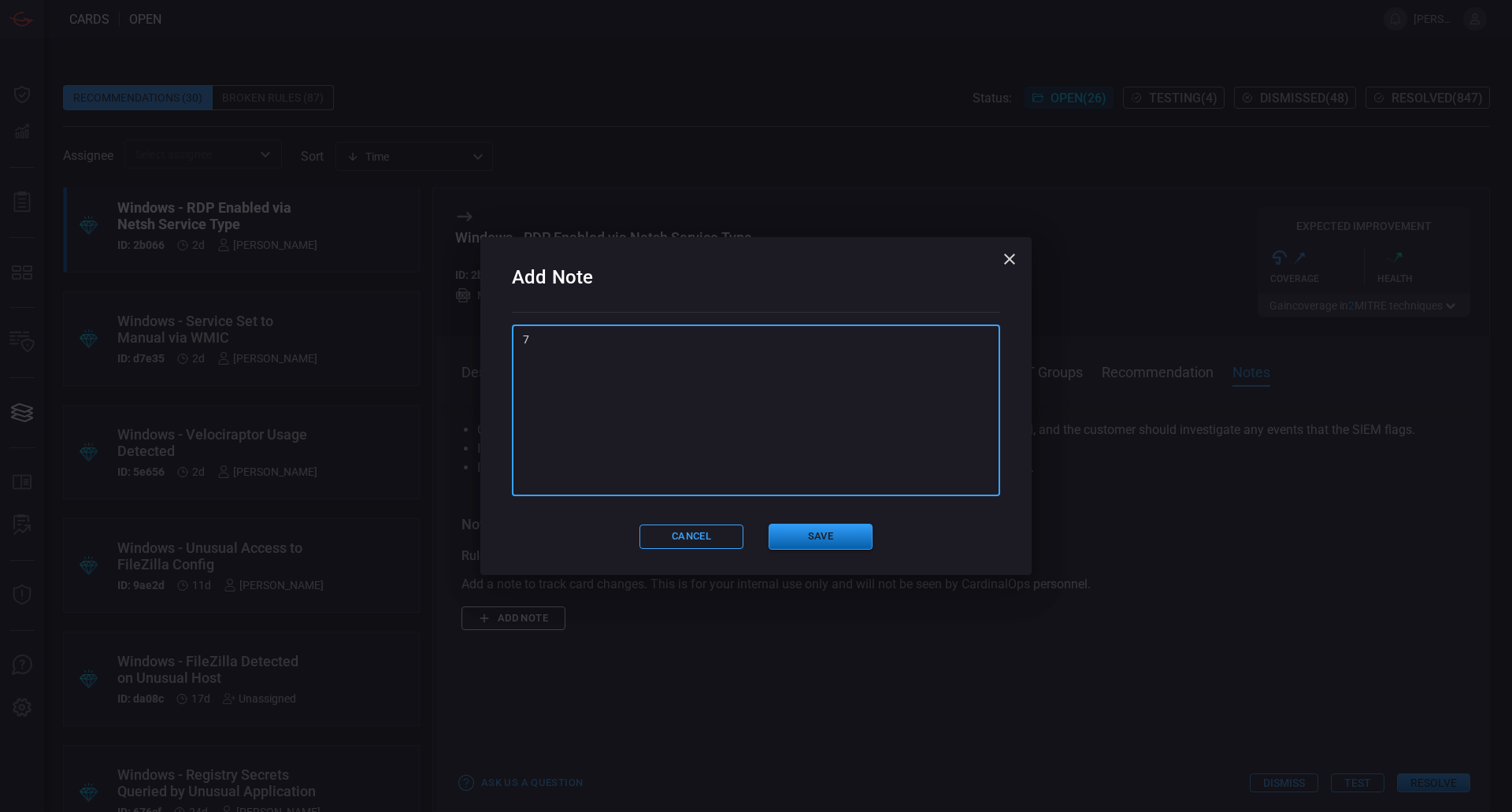
type textarea "7"
click at [805, 543] on button "Save" at bounding box center [820, 537] width 104 height 26
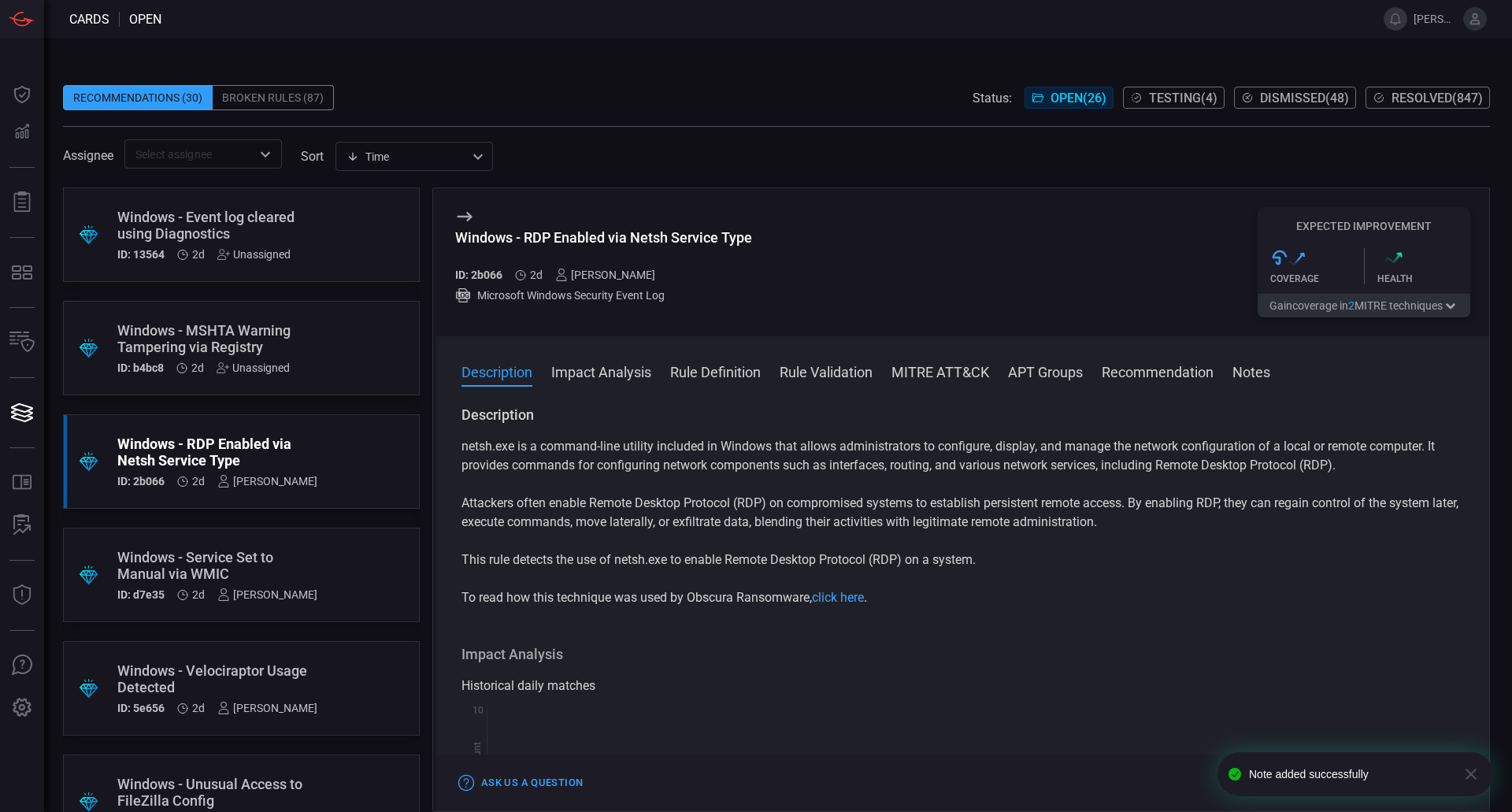
scroll to position [0, 0]
click at [306, 342] on div ".suggested_cards_icon{fill:url(#suggested_cards_icon);} Windows - MSHTA Warning…" at bounding box center [241, 349] width 357 height 95
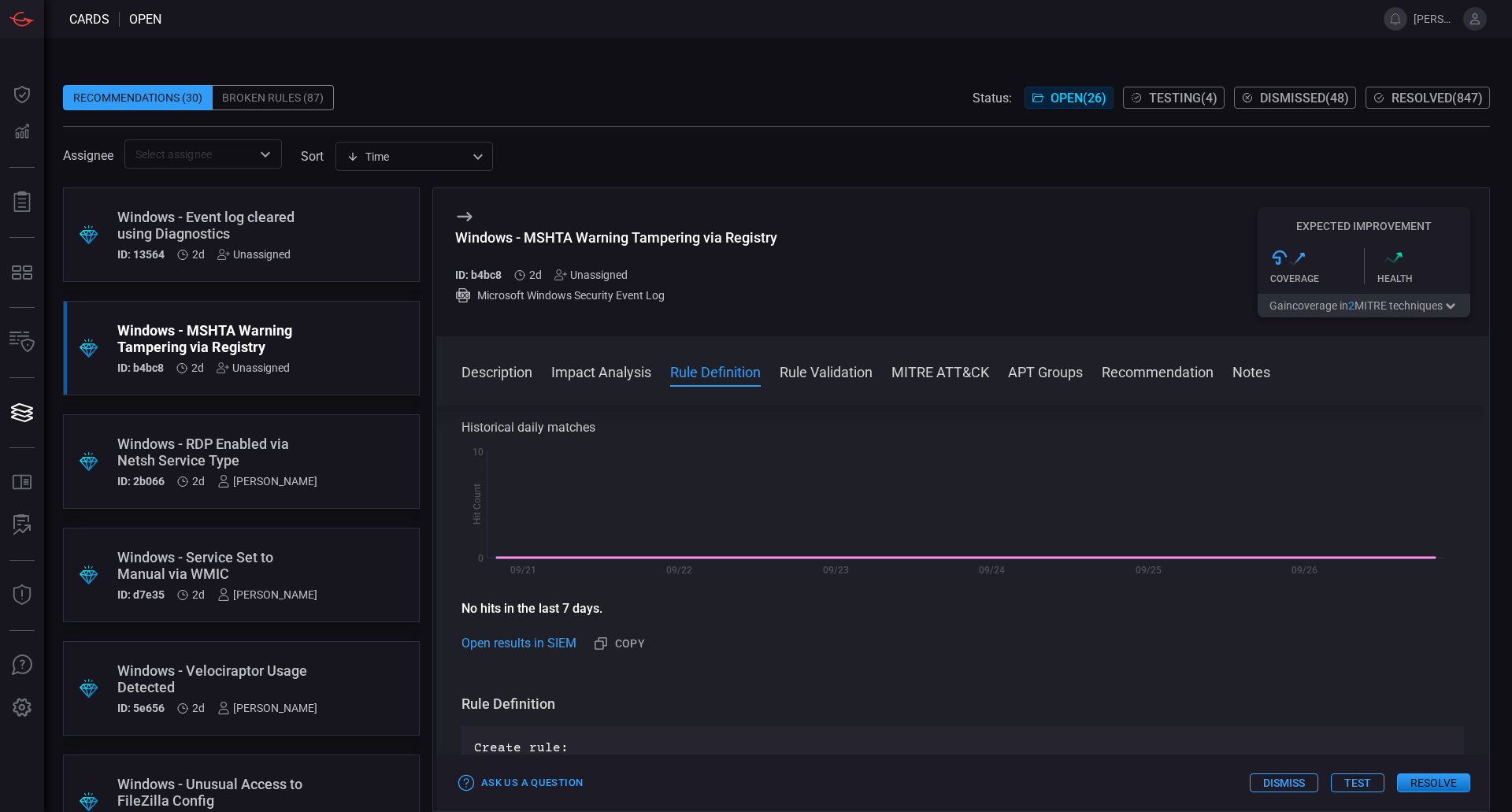
scroll to position [552, 0]
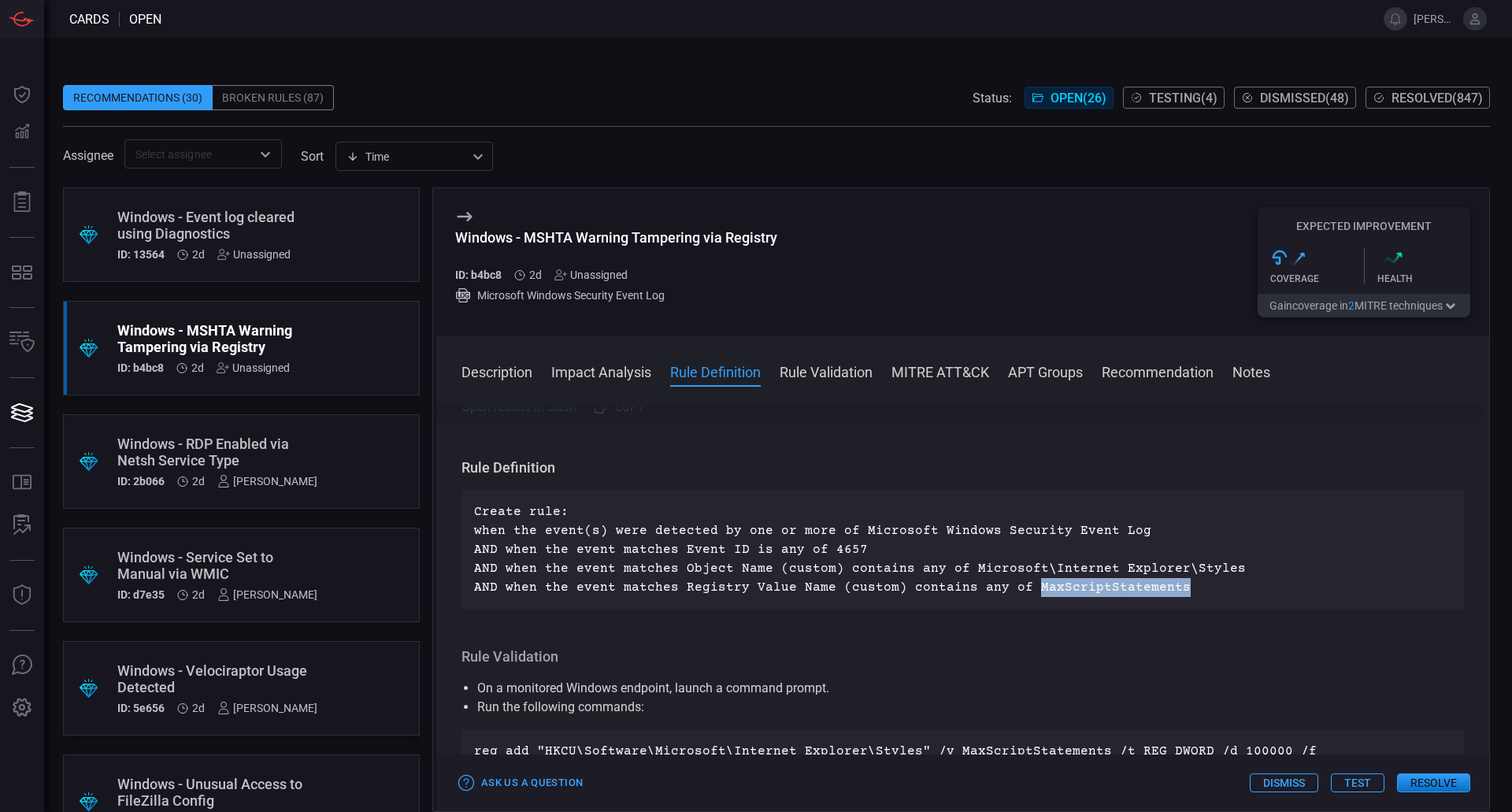
drag, startPoint x: 1016, startPoint y: 591, endPoint x: 1183, endPoint y: 586, distance: 167.1
click at [1183, 586] on p "Create rule: when the event(s) were detected by one or more of Microsoft Window…" at bounding box center [963, 550] width 977 height 95
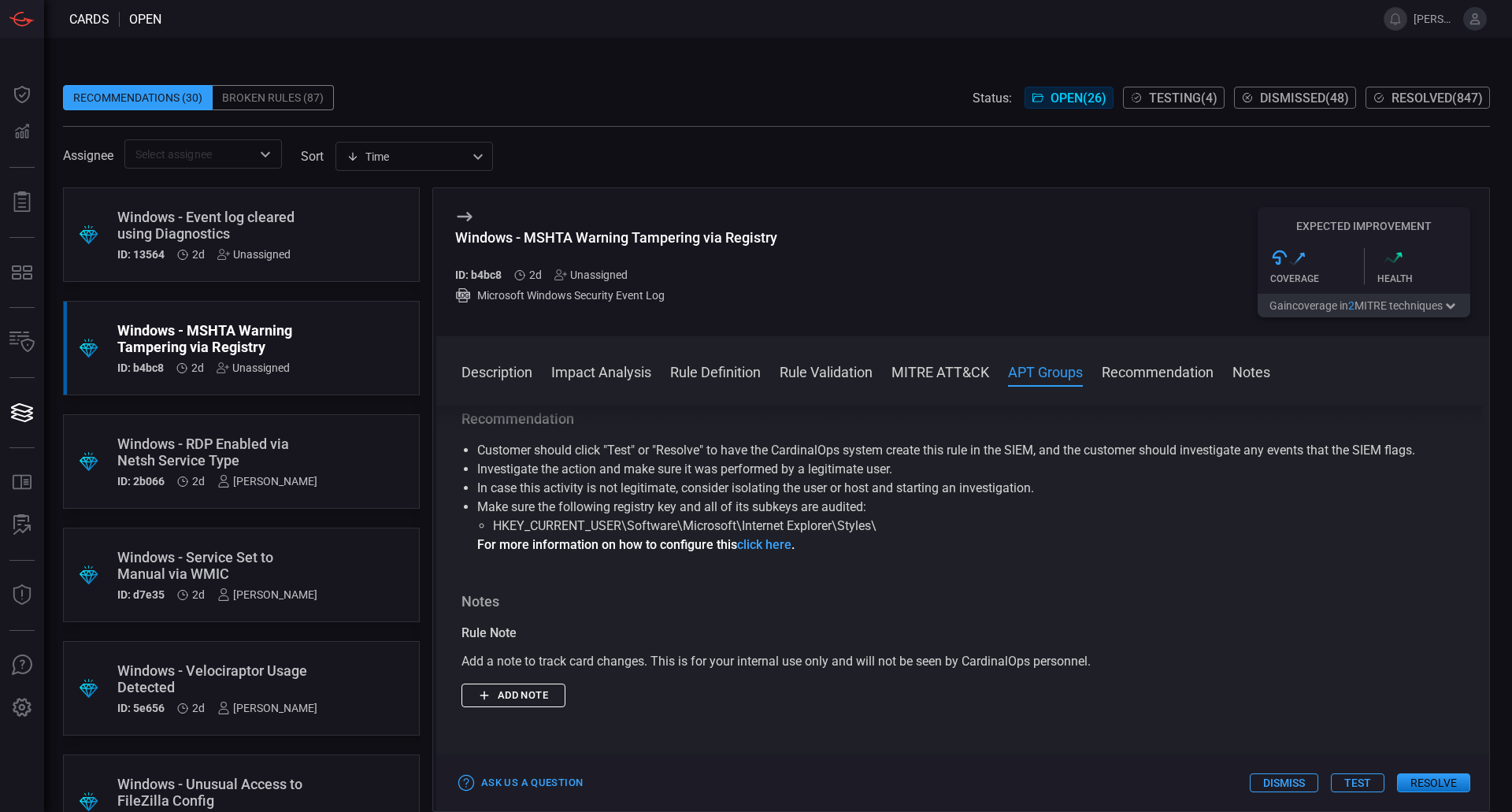
scroll to position [1576, 0]
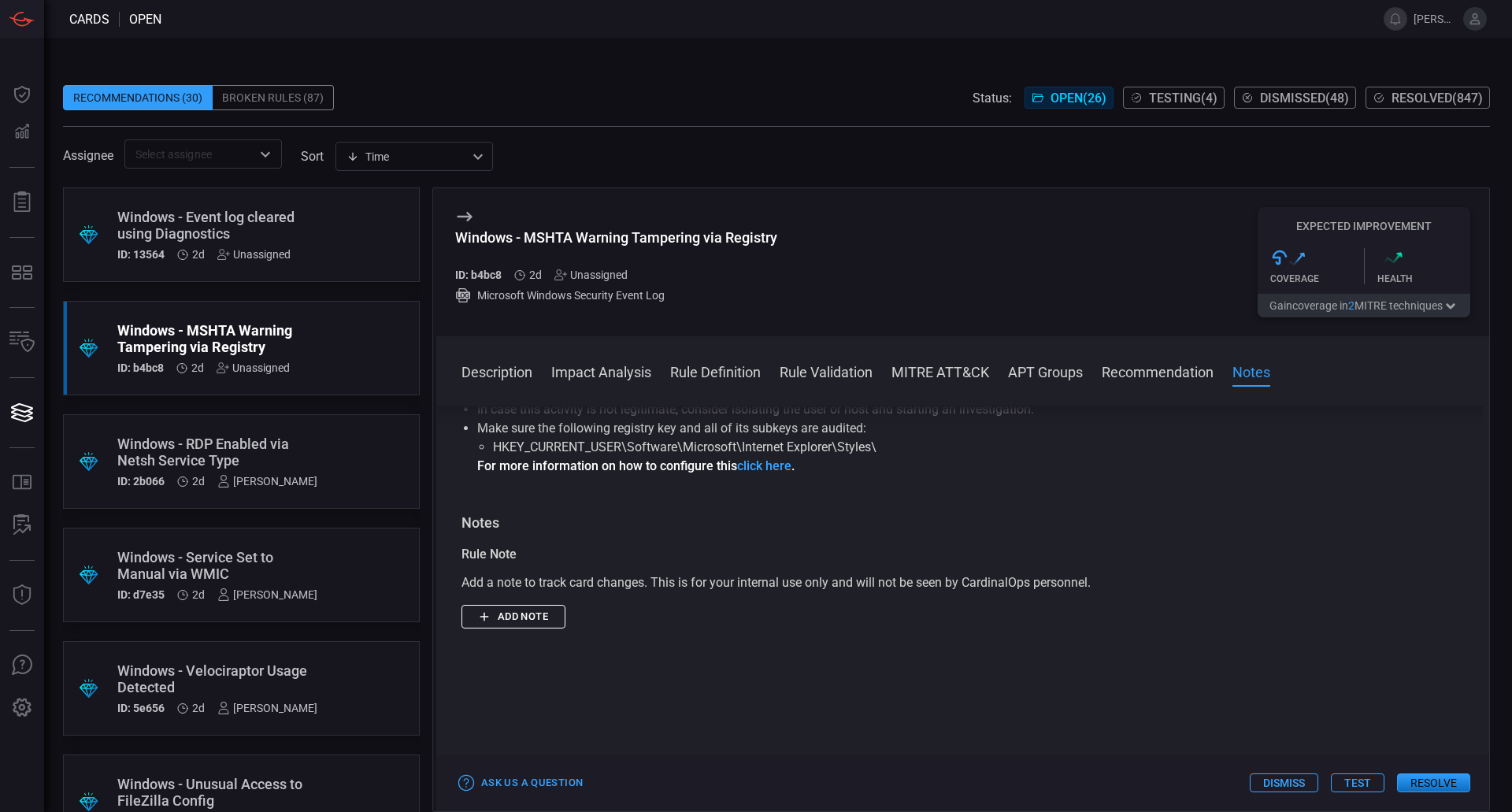
click at [558, 629] on button "Add note" at bounding box center [513, 617] width 104 height 24
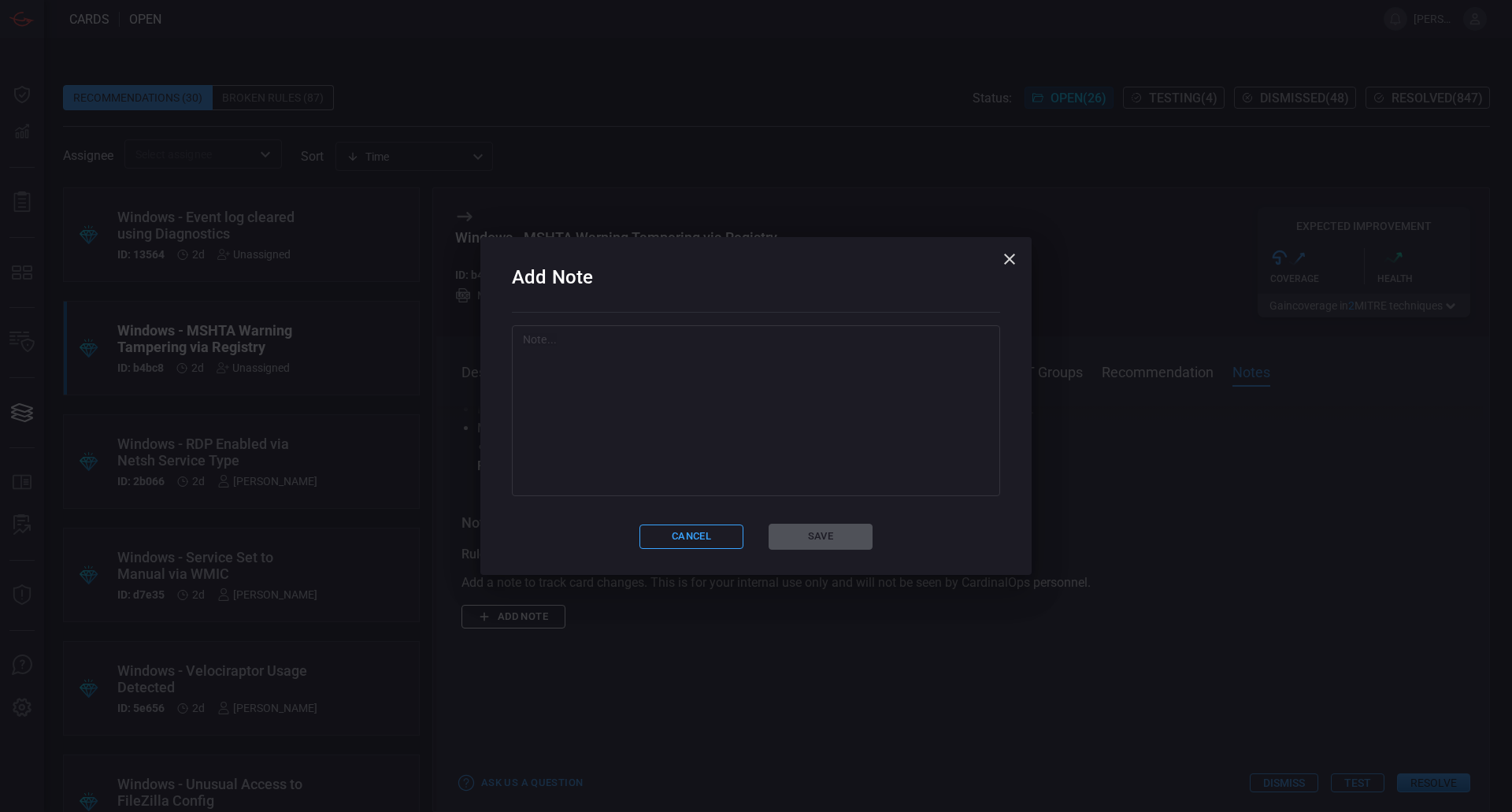
click at [719, 438] on textarea at bounding box center [755, 411] width 466 height 158
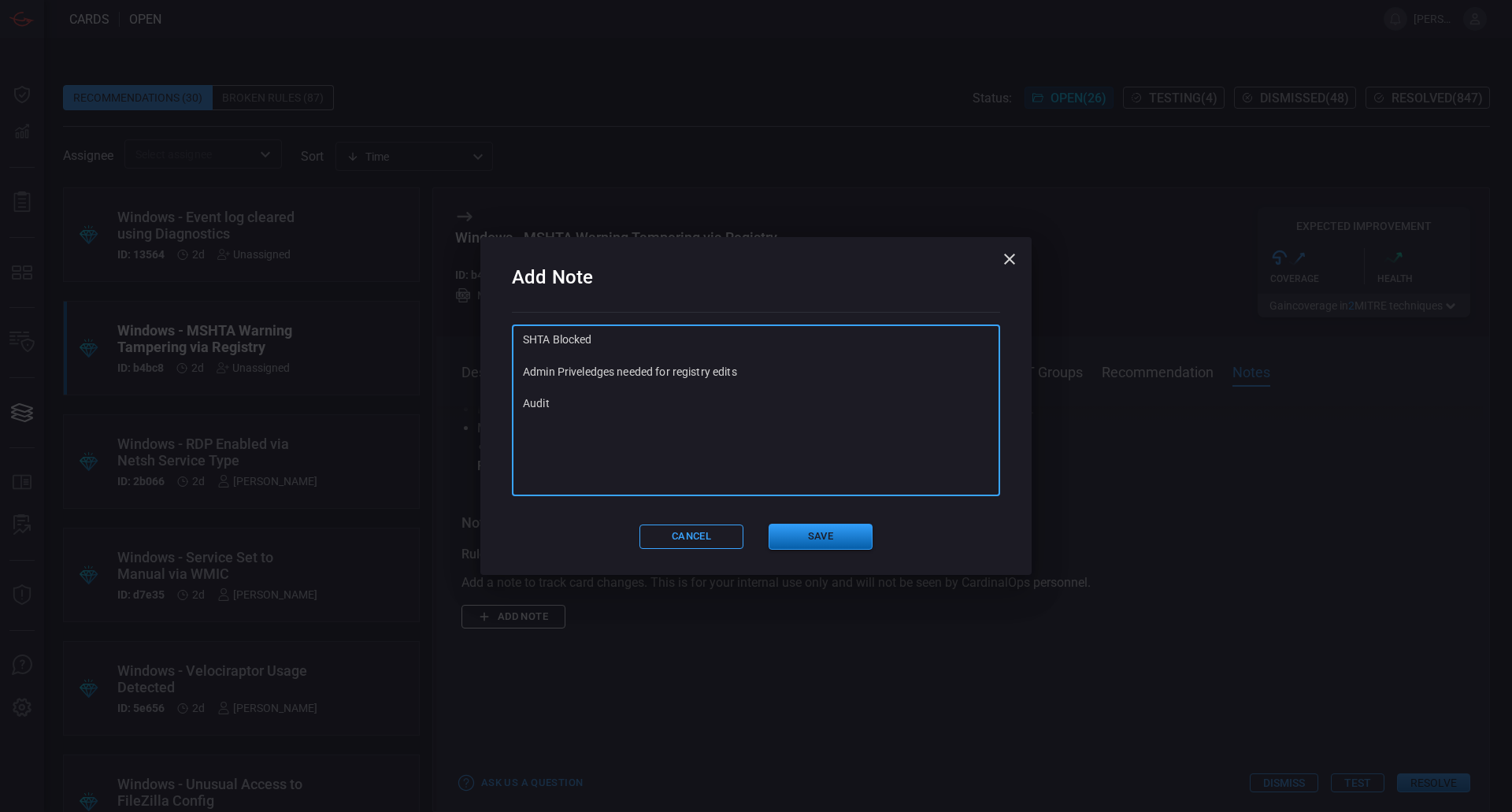
type textarea "SHTA Blocked Admin Priveledges needed for registry edits Audit"
click at [846, 543] on button "Save" at bounding box center [820, 537] width 104 height 26
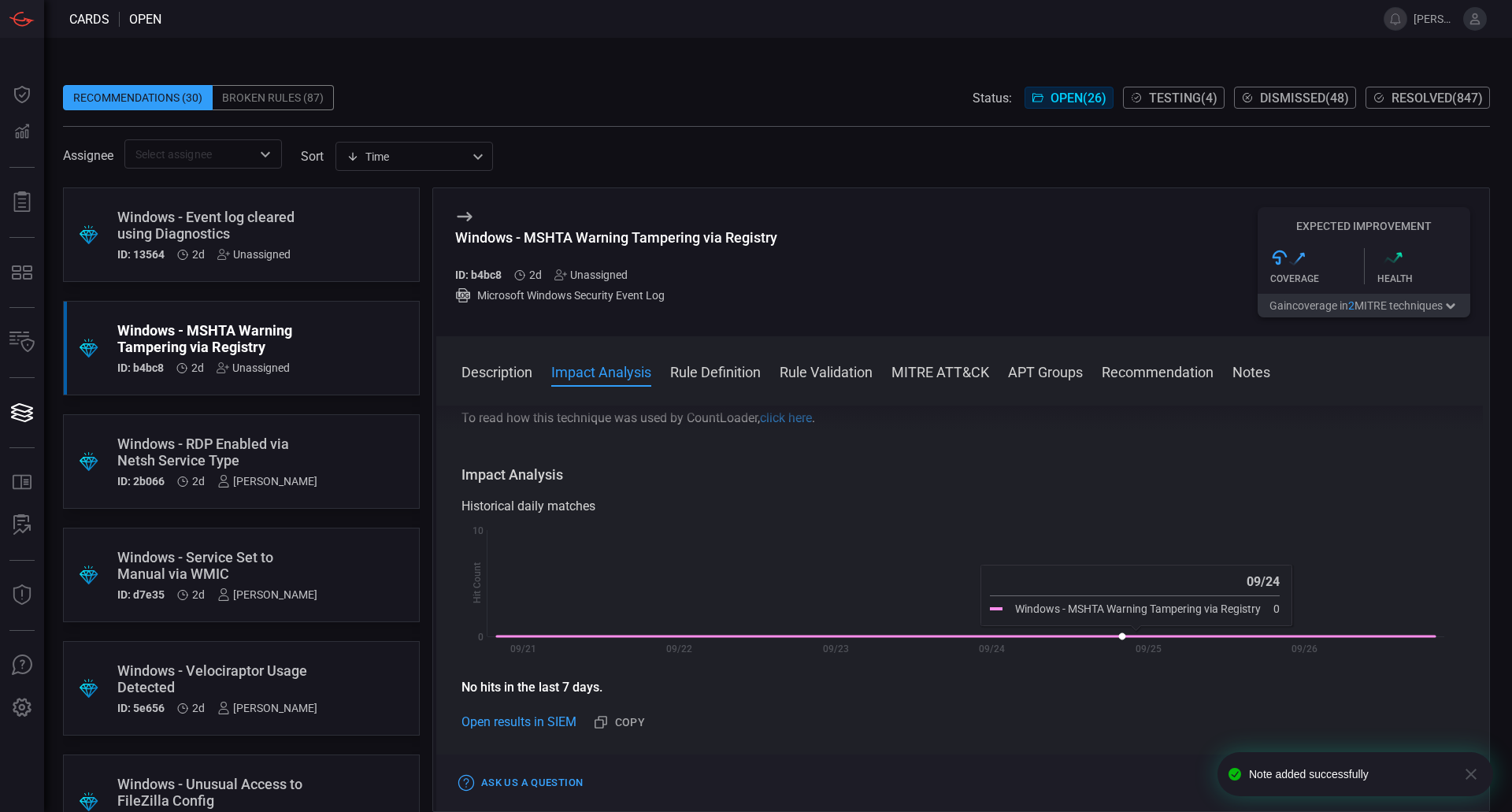
scroll to position [0, 0]
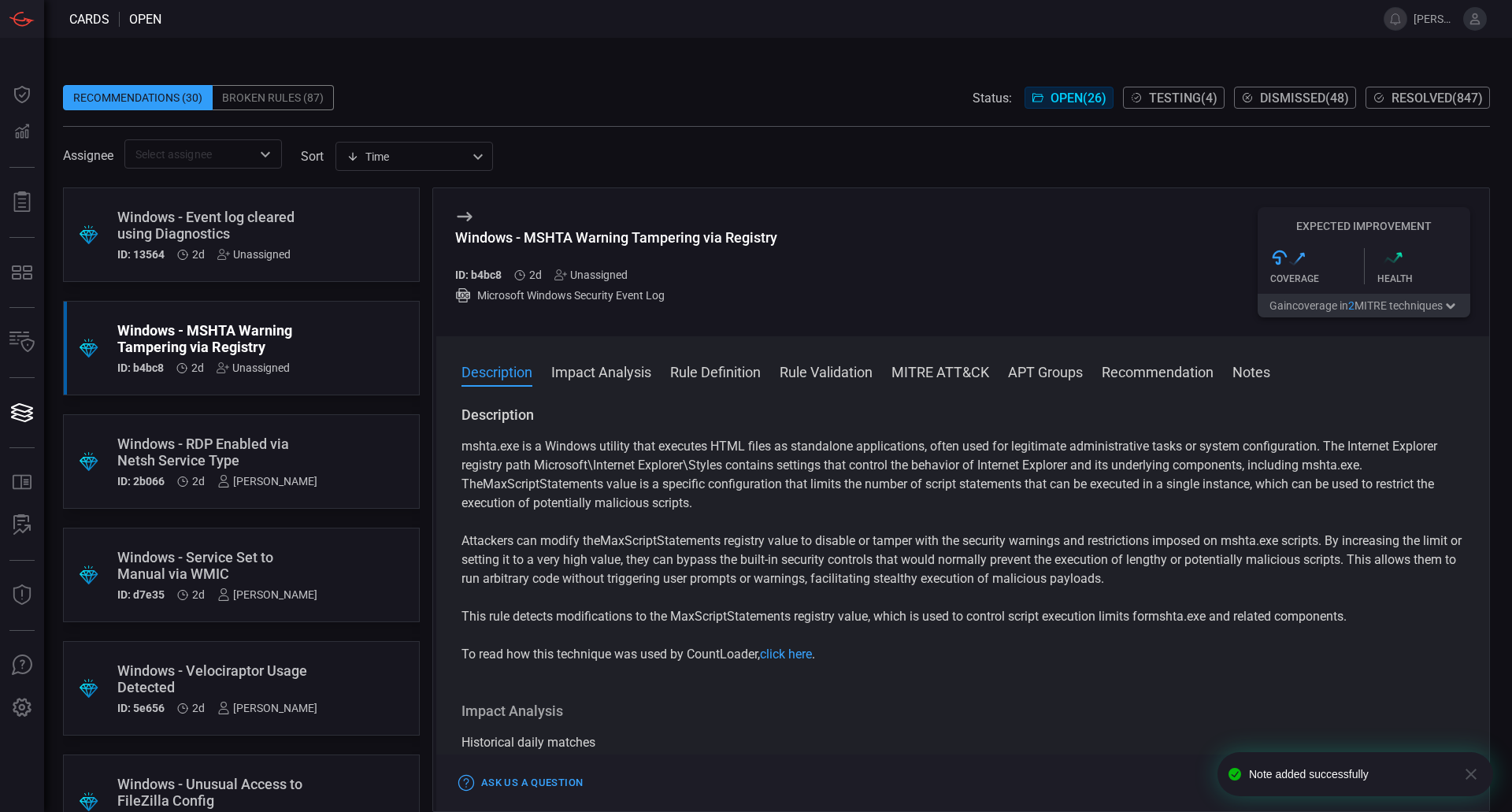
click at [289, 239] on div "Windows - Event log cleared using Diagnostics" at bounding box center [211, 225] width 188 height 33
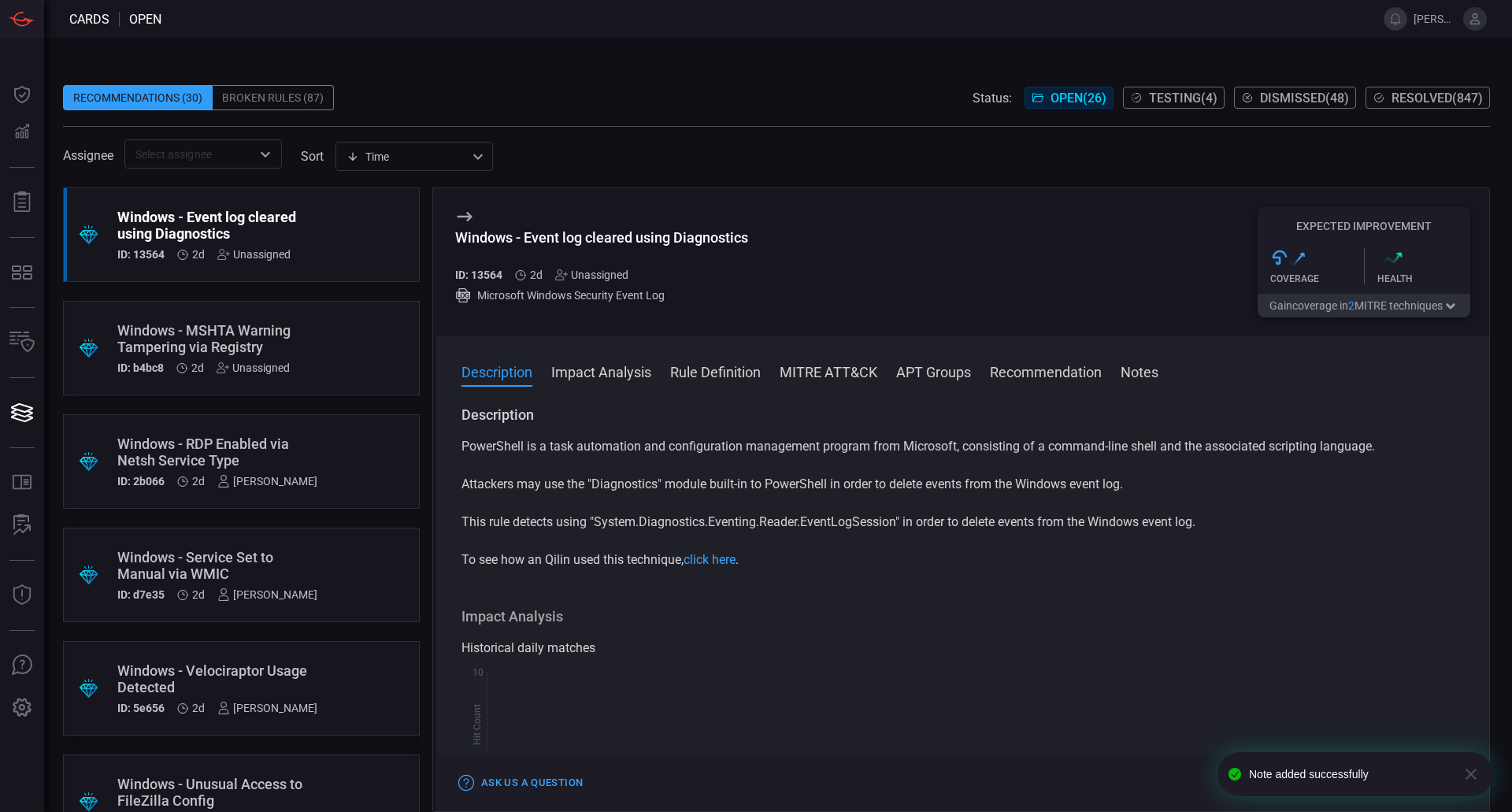
click at [280, 372] on div "Unassigned" at bounding box center [253, 368] width 73 height 13
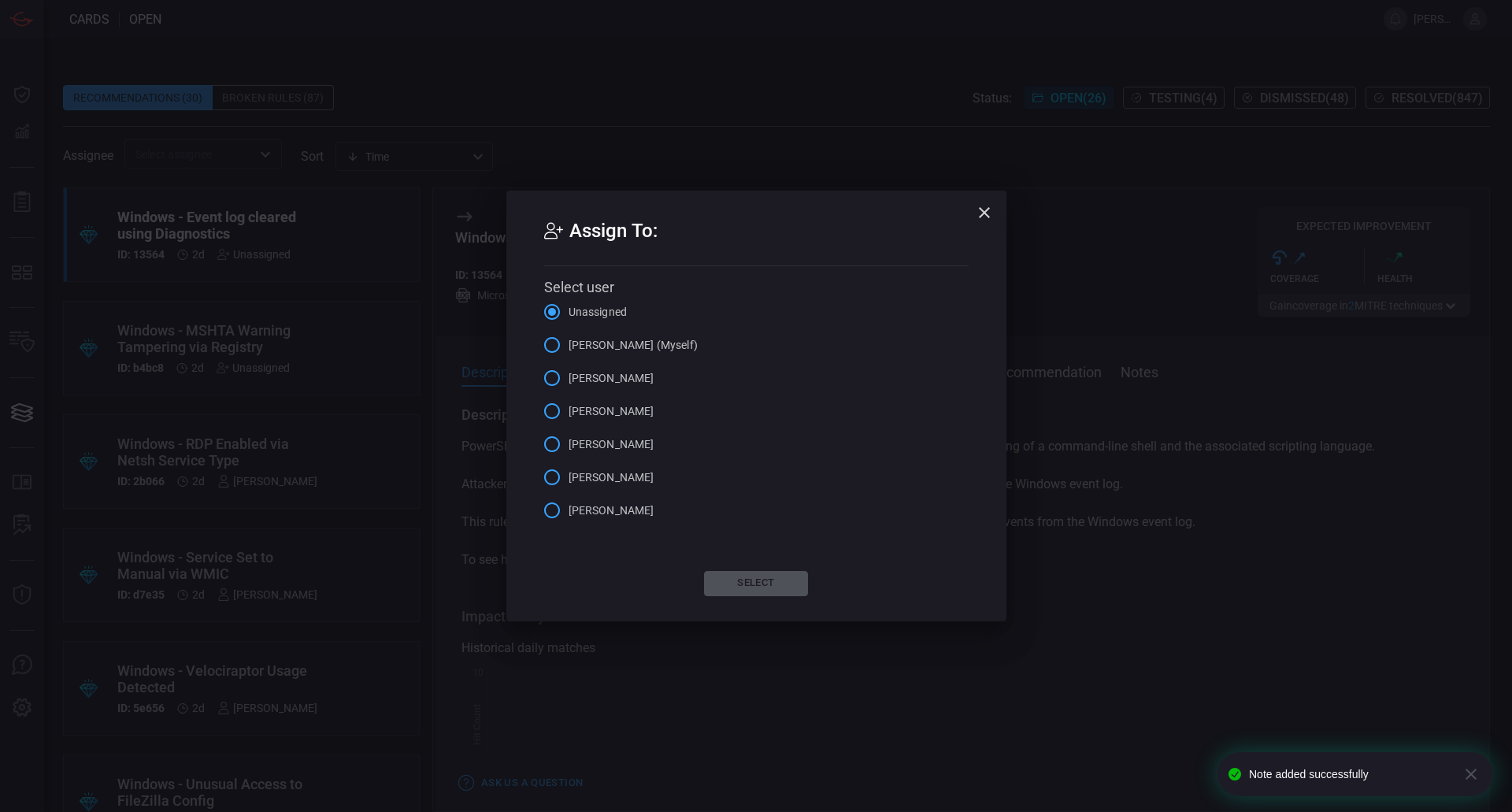
click at [604, 348] on span "[PERSON_NAME] (Myself)" at bounding box center [633, 346] width 129 height 17
click at [569, 348] on input "[PERSON_NAME] (Myself)" at bounding box center [552, 345] width 33 height 33
click at [758, 574] on button "Select" at bounding box center [756, 583] width 104 height 25
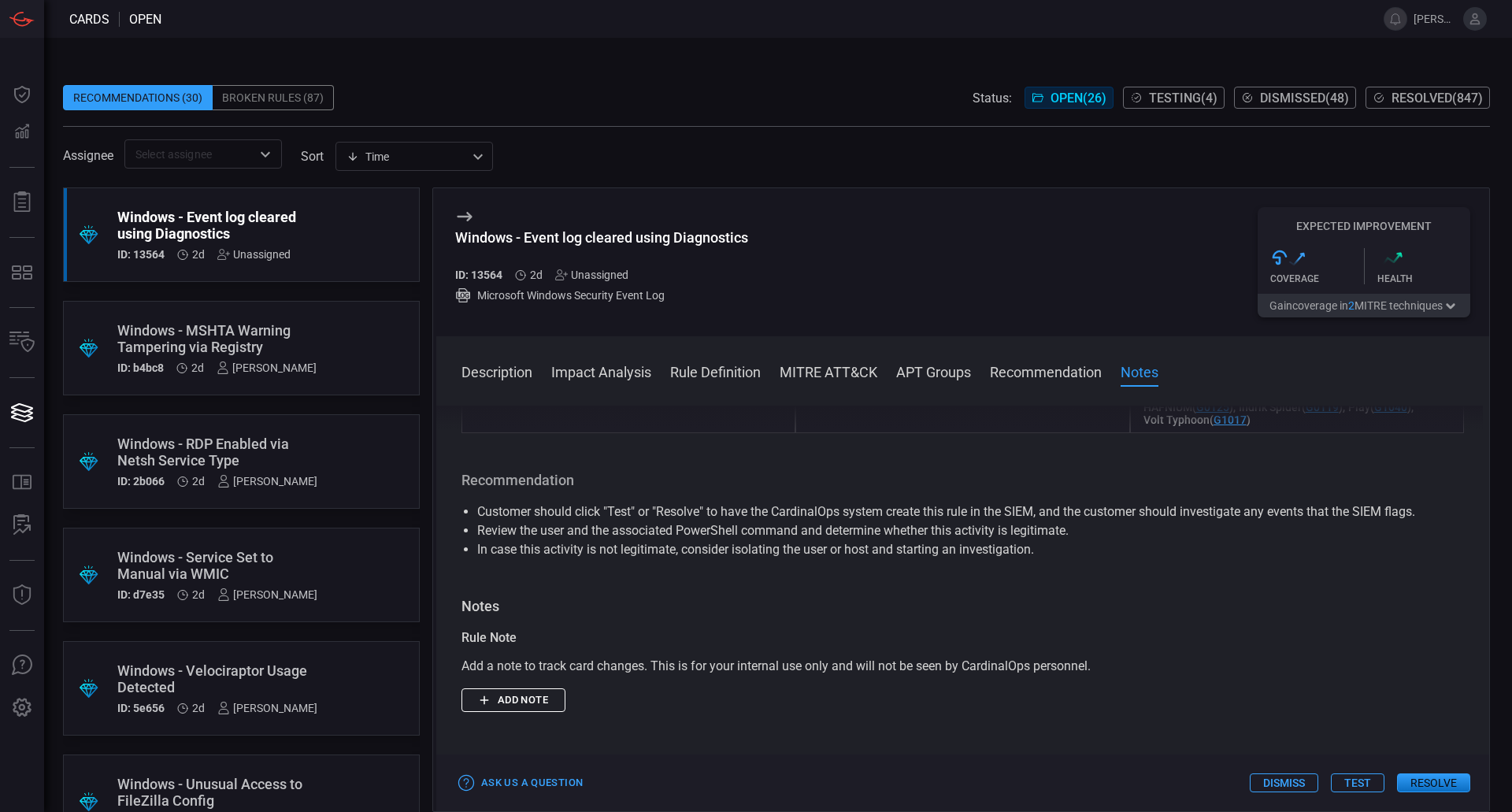
scroll to position [1693, 0]
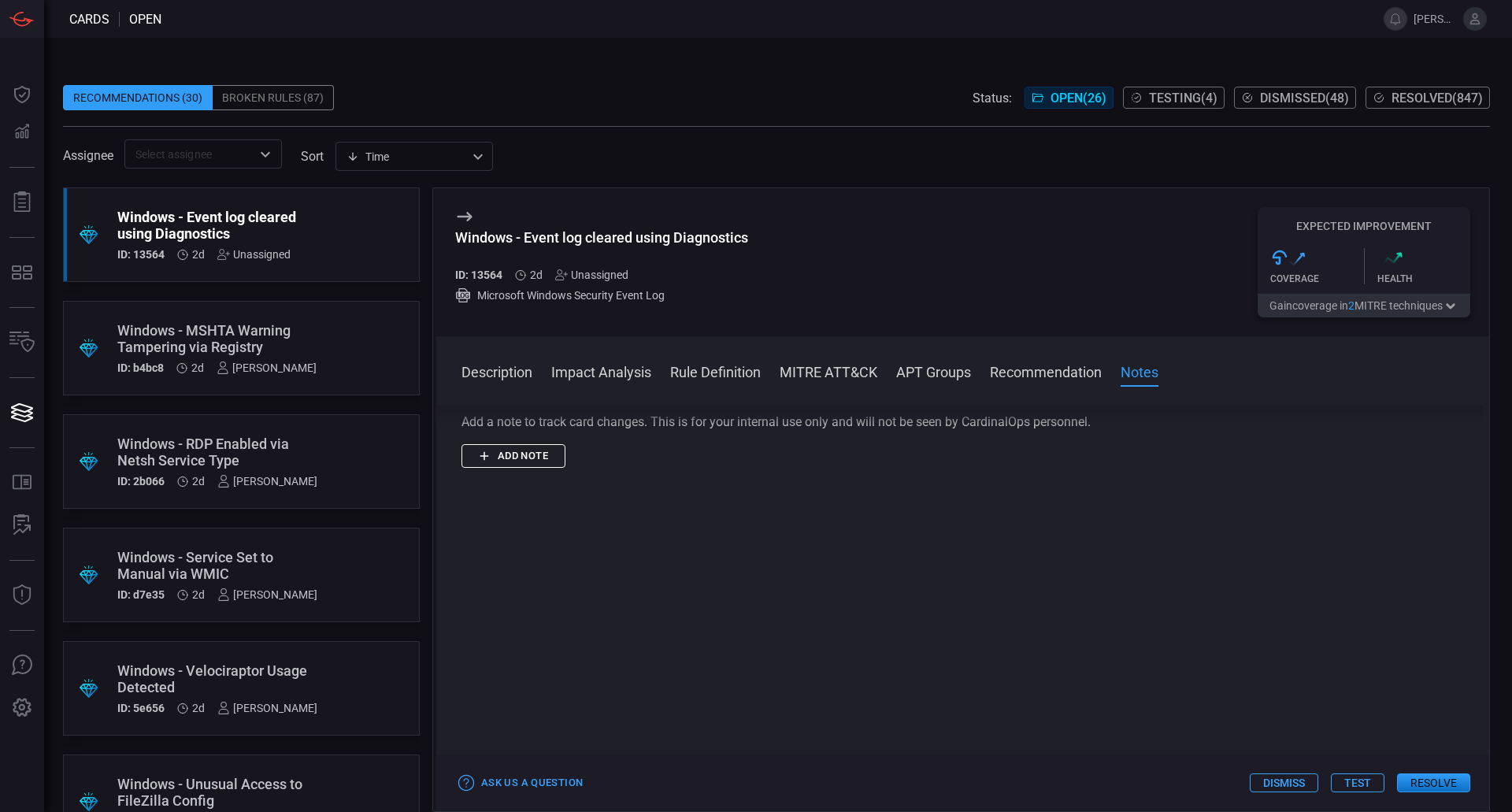
click at [506, 453] on button "Add note" at bounding box center [513, 456] width 104 height 24
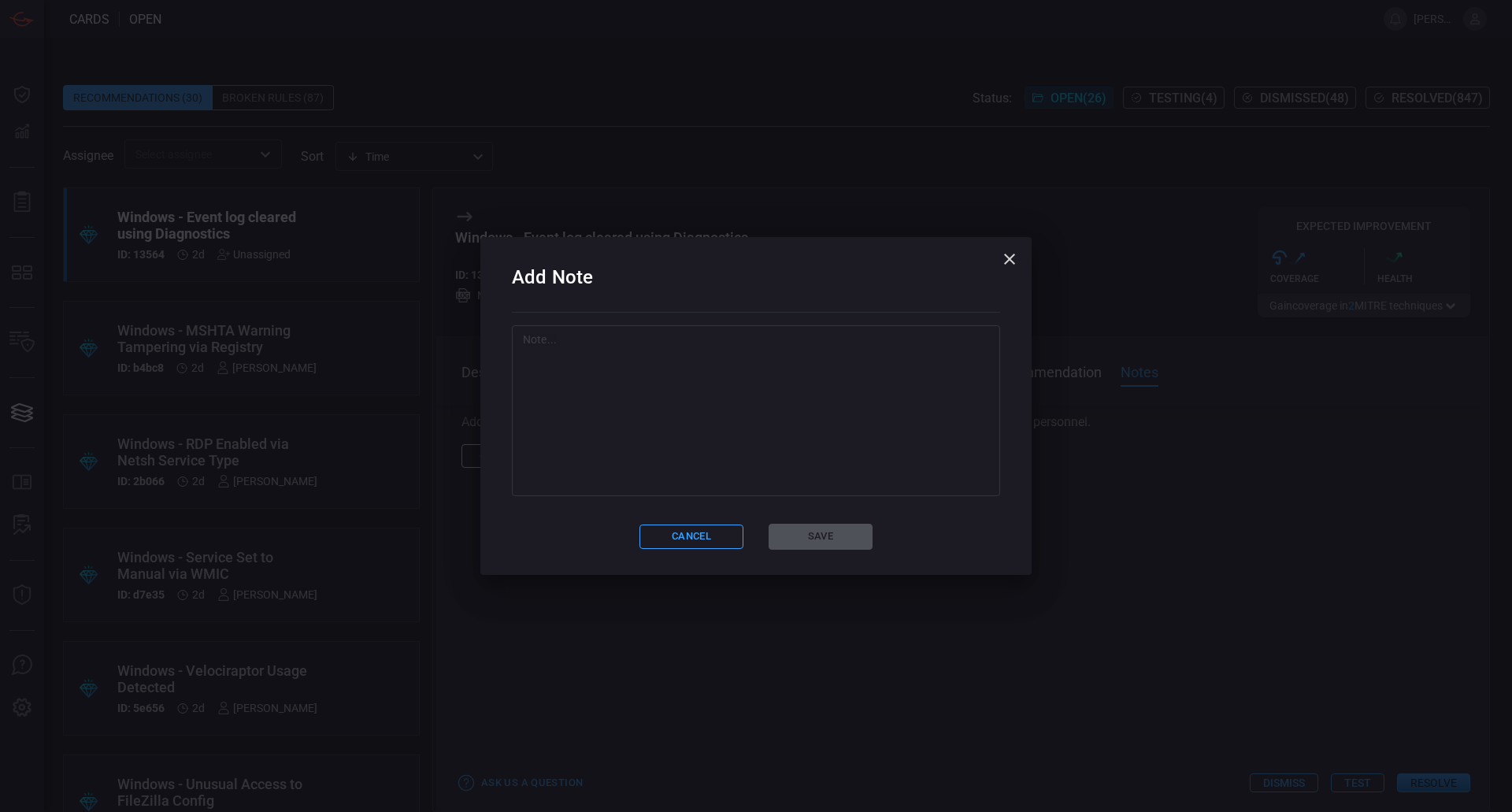
click at [711, 456] on textarea at bounding box center [755, 411] width 466 height 158
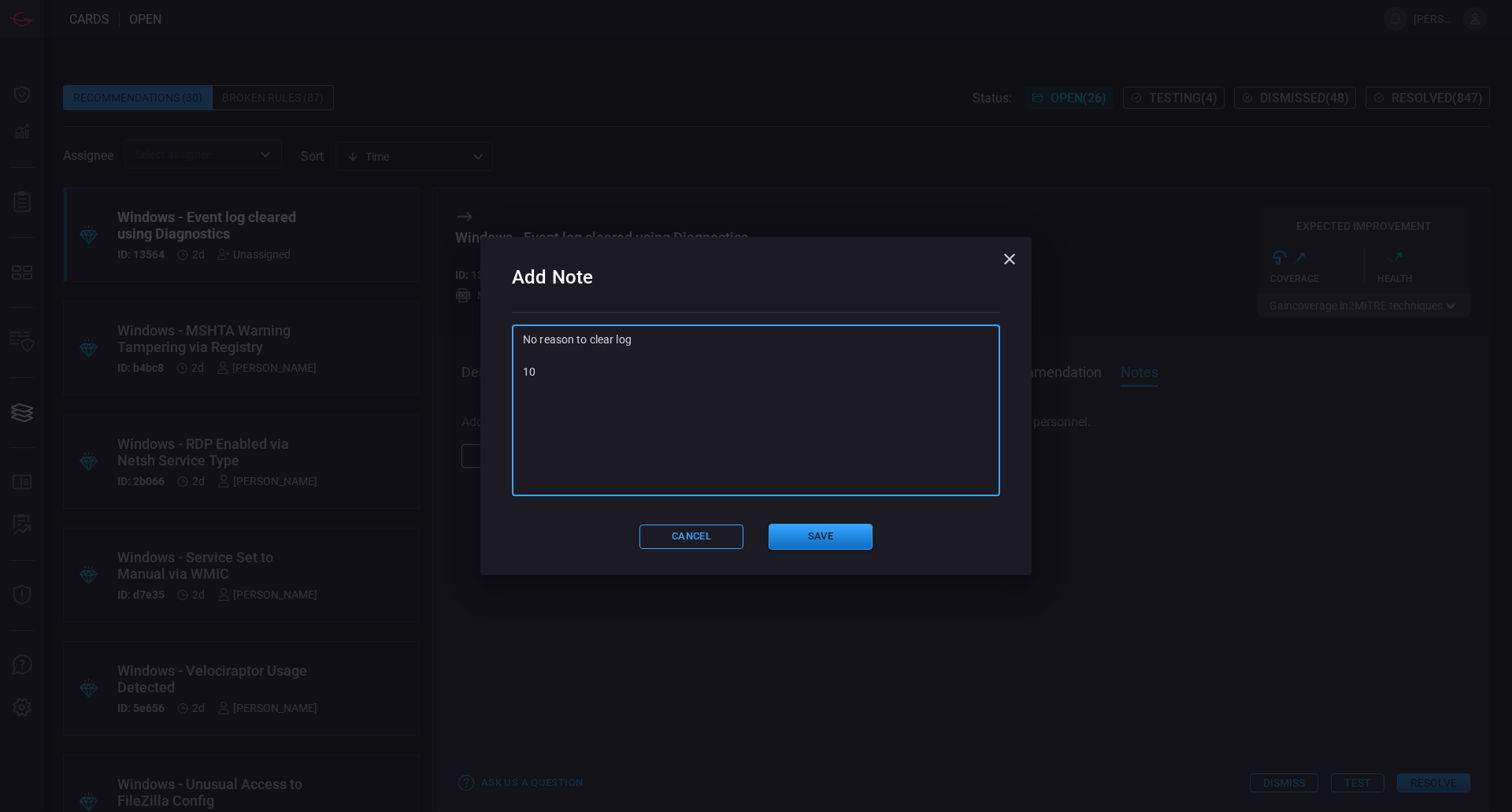
type textarea "No reason to clear log 10"
click at [828, 562] on div "Add Note No reason to clear log 10 x ​ Cancel Save" at bounding box center [755, 406] width 551 height 337
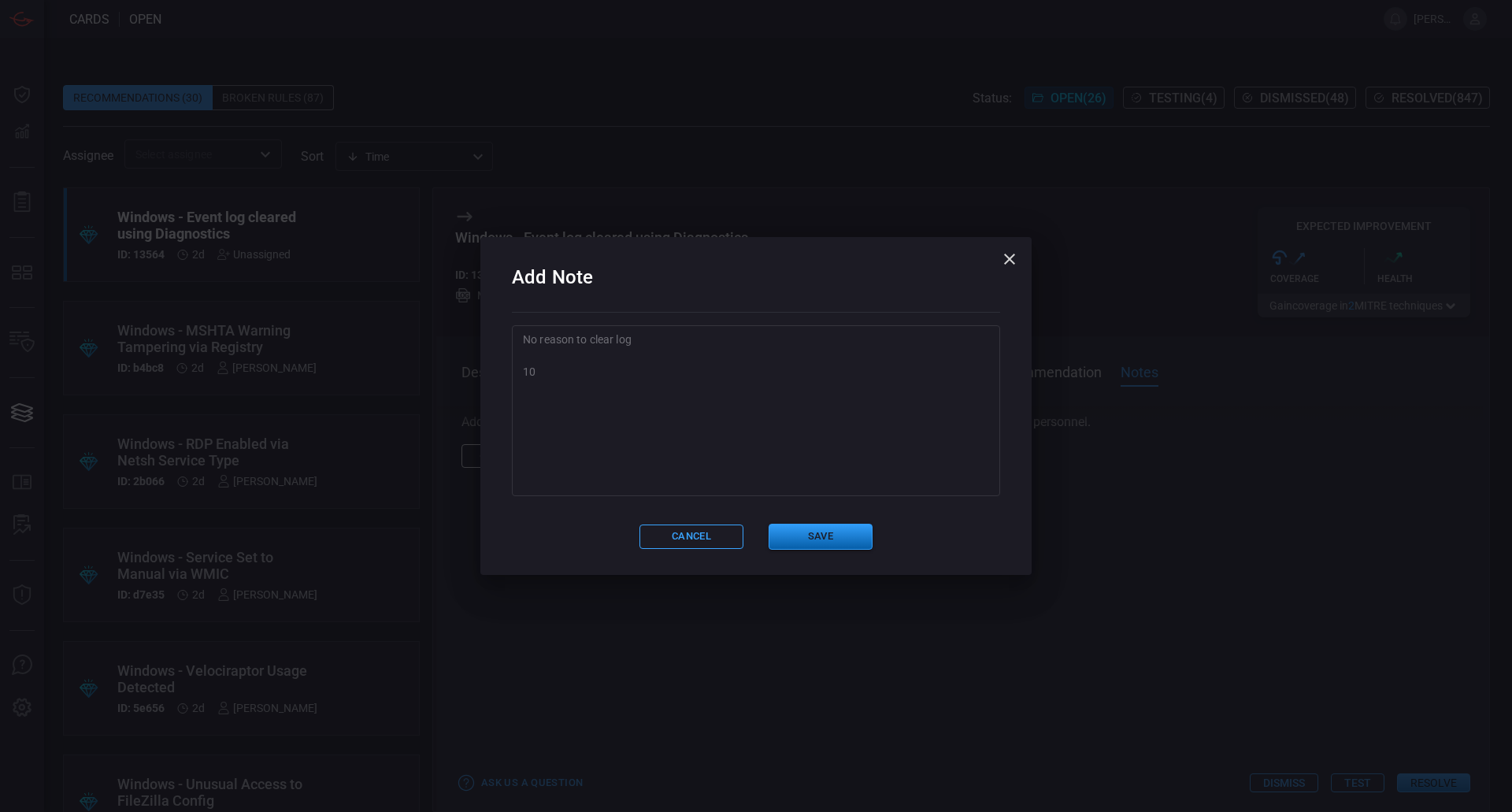
click at [835, 540] on button "Save" at bounding box center [820, 537] width 104 height 26
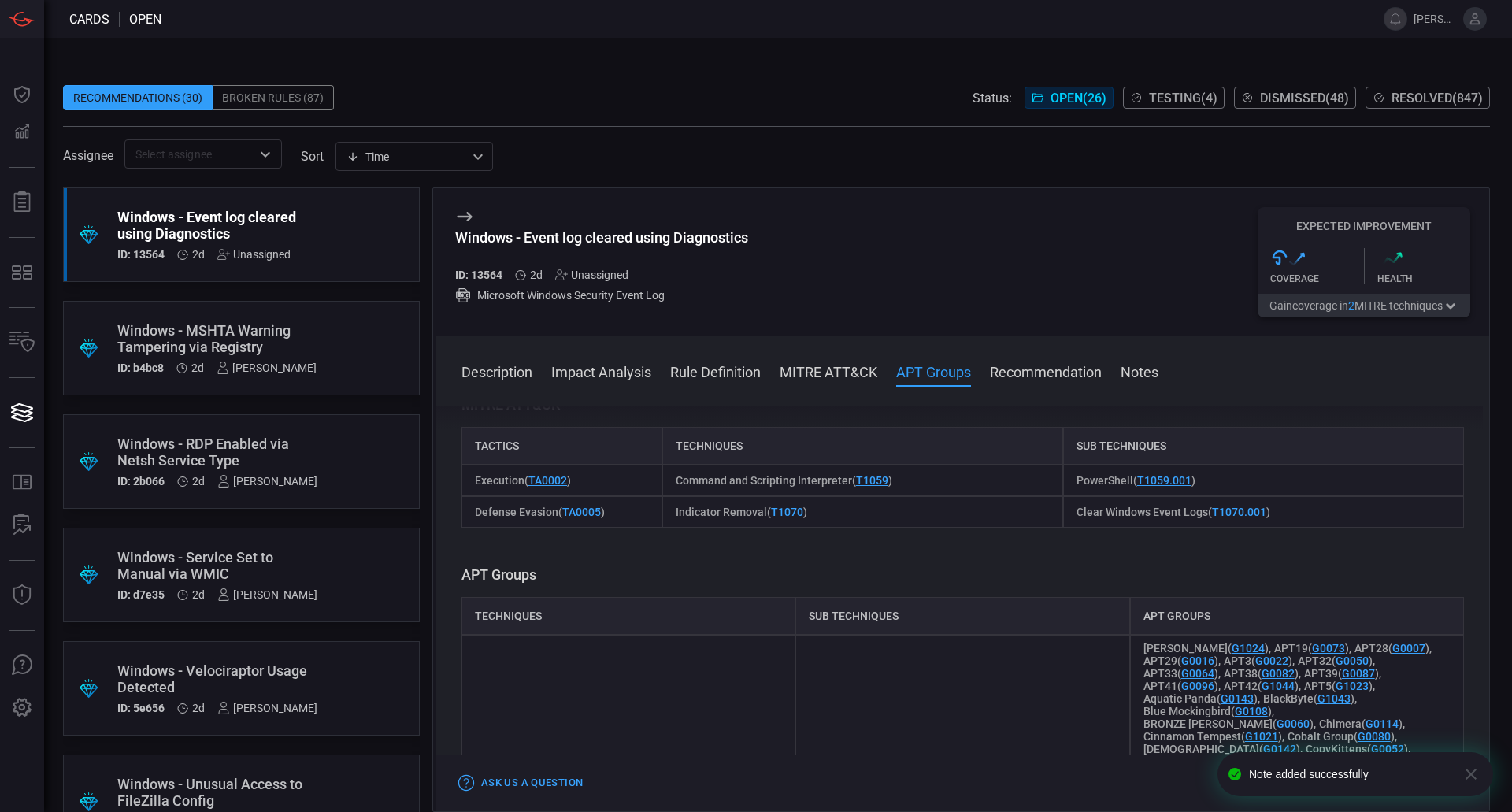
scroll to position [552, 0]
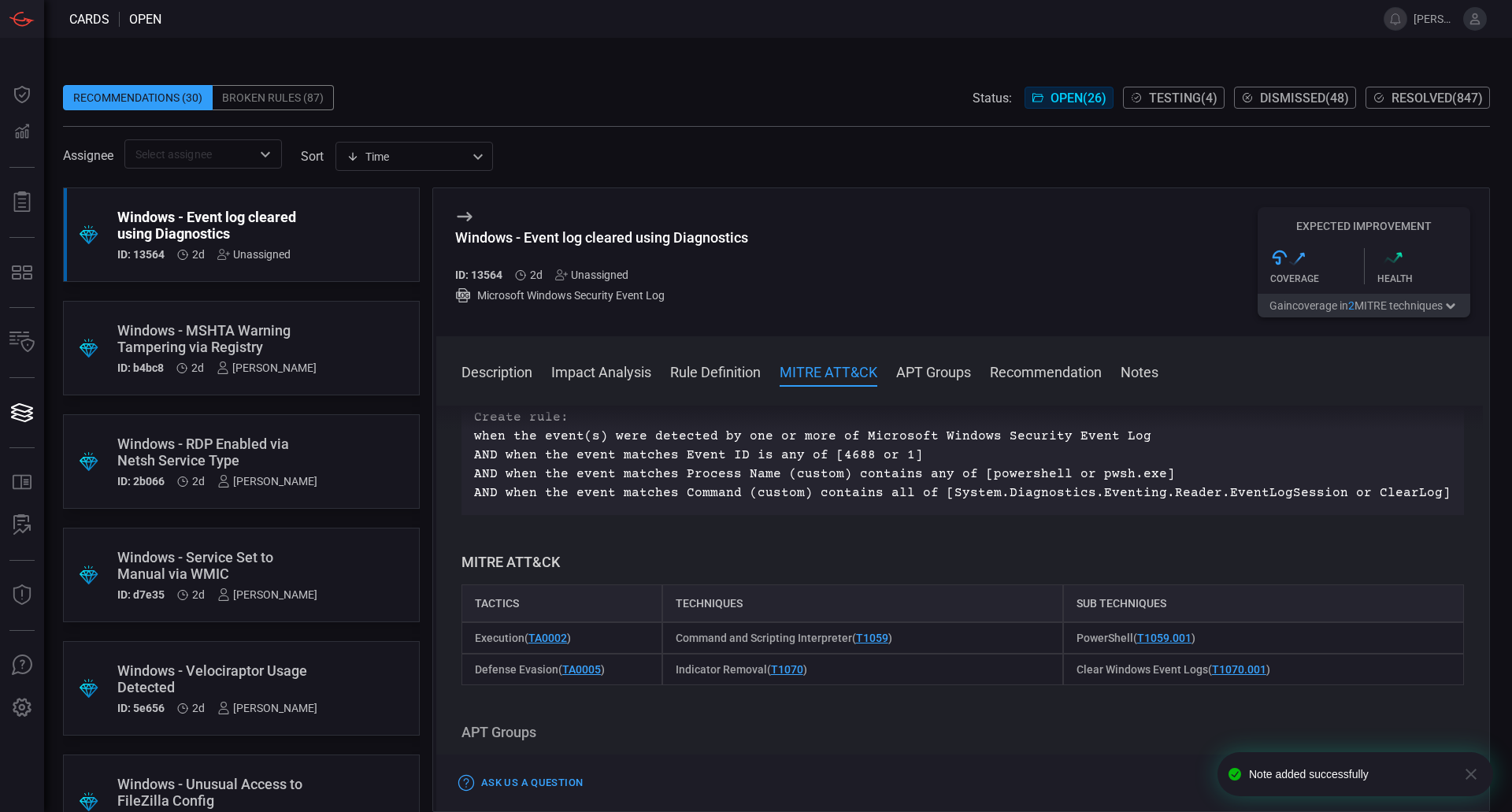
click at [598, 276] on div "Unassigned" at bounding box center [591, 275] width 73 height 13
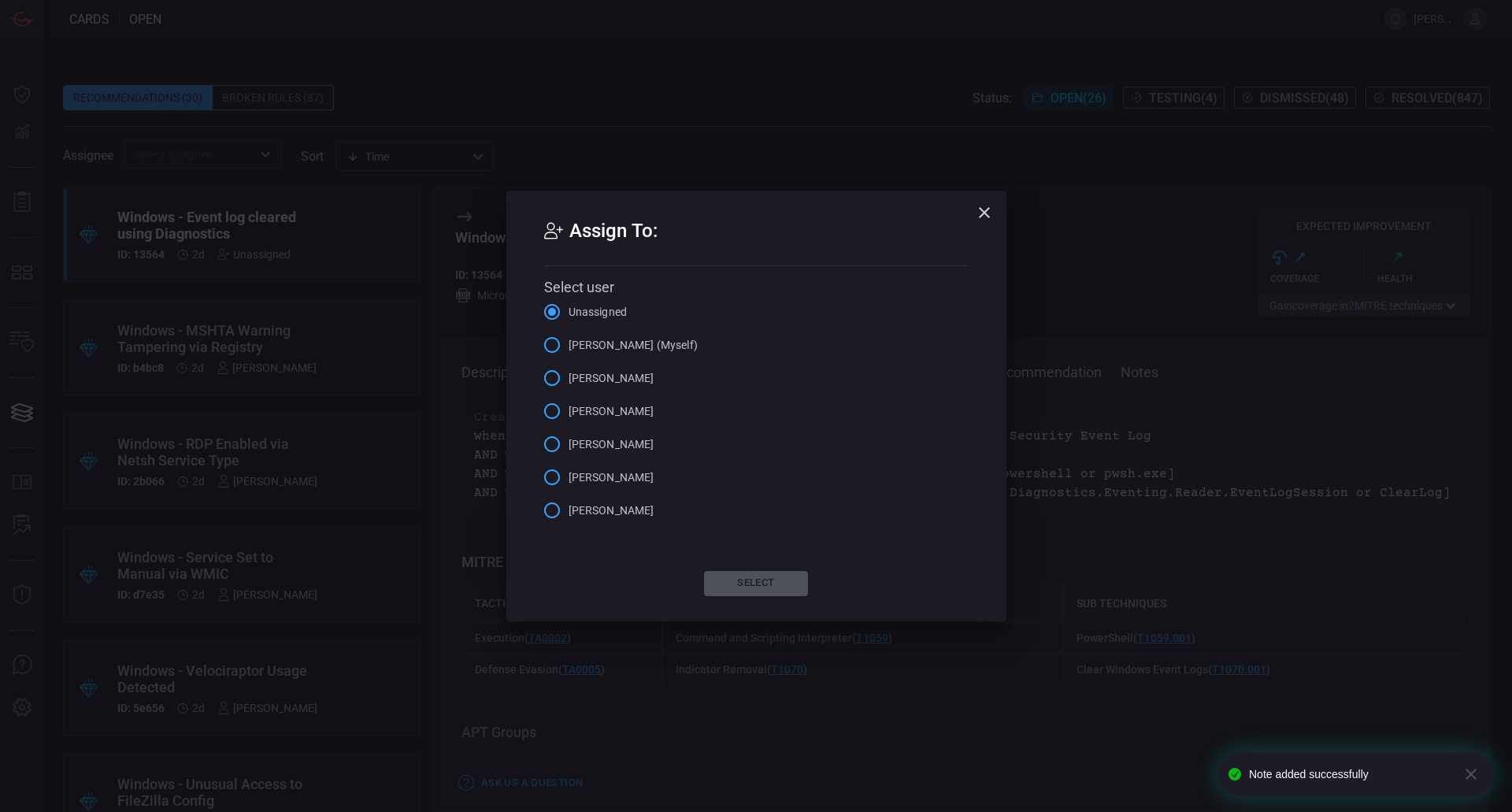
click at [632, 343] on span "[PERSON_NAME] (Myself)" at bounding box center [633, 346] width 129 height 17
click at [569, 343] on input "[PERSON_NAME] (Myself)" at bounding box center [552, 345] width 33 height 33
click at [767, 584] on button "Select" at bounding box center [756, 583] width 104 height 25
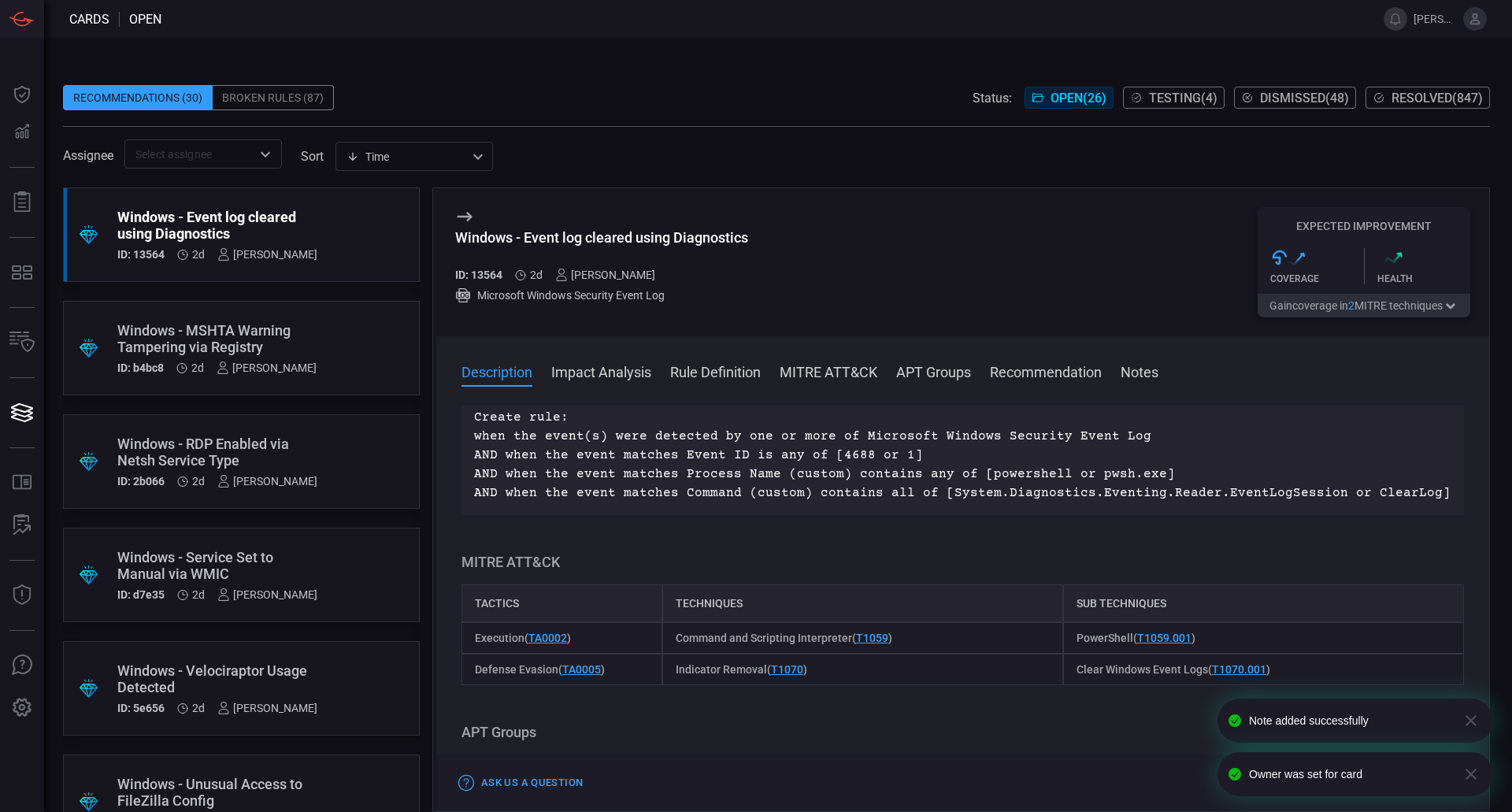
scroll to position [0, 0]
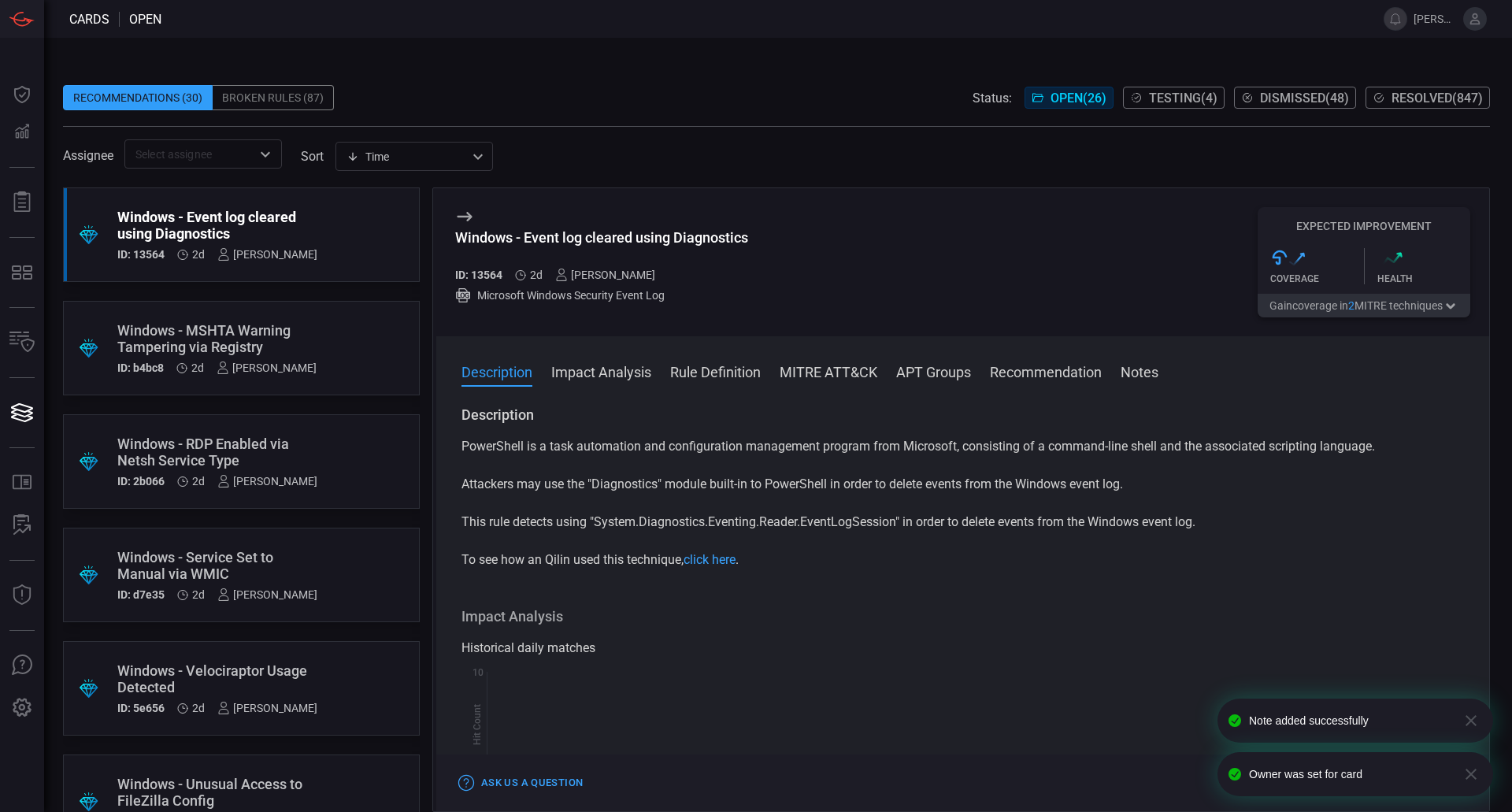
click at [1183, 108] on div "Status: Open ( 26 ) Testing ( 4 ) Dismissed ( 48 ) Resolved ( 847 )" at bounding box center [1231, 97] width 517 height 25
click at [1185, 99] on span "Testing ( 4 )" at bounding box center [1183, 98] width 69 height 15
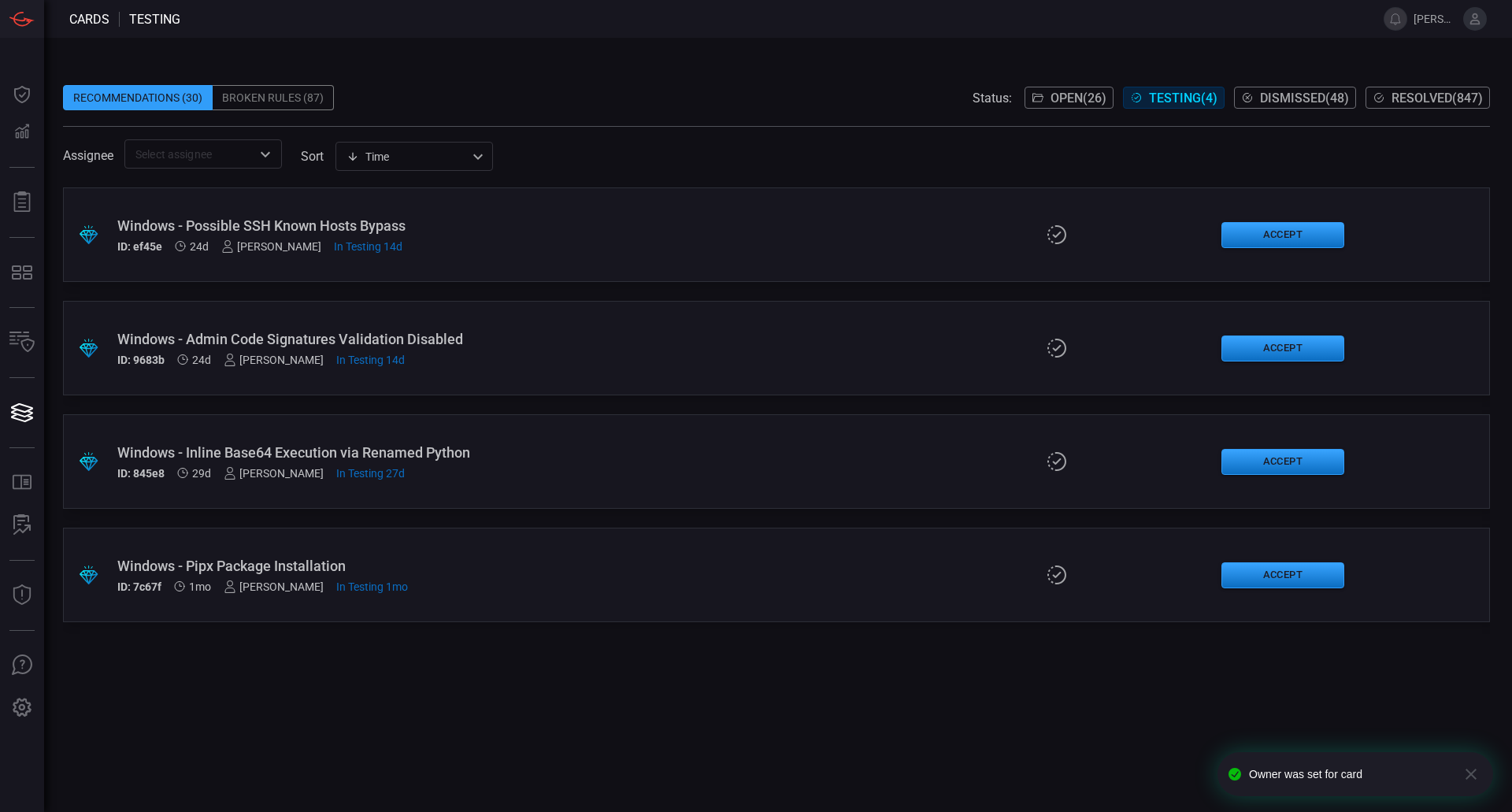
click at [334, 563] on div "Windows - Pipx Package Installation" at bounding box center [368, 566] width 500 height 17
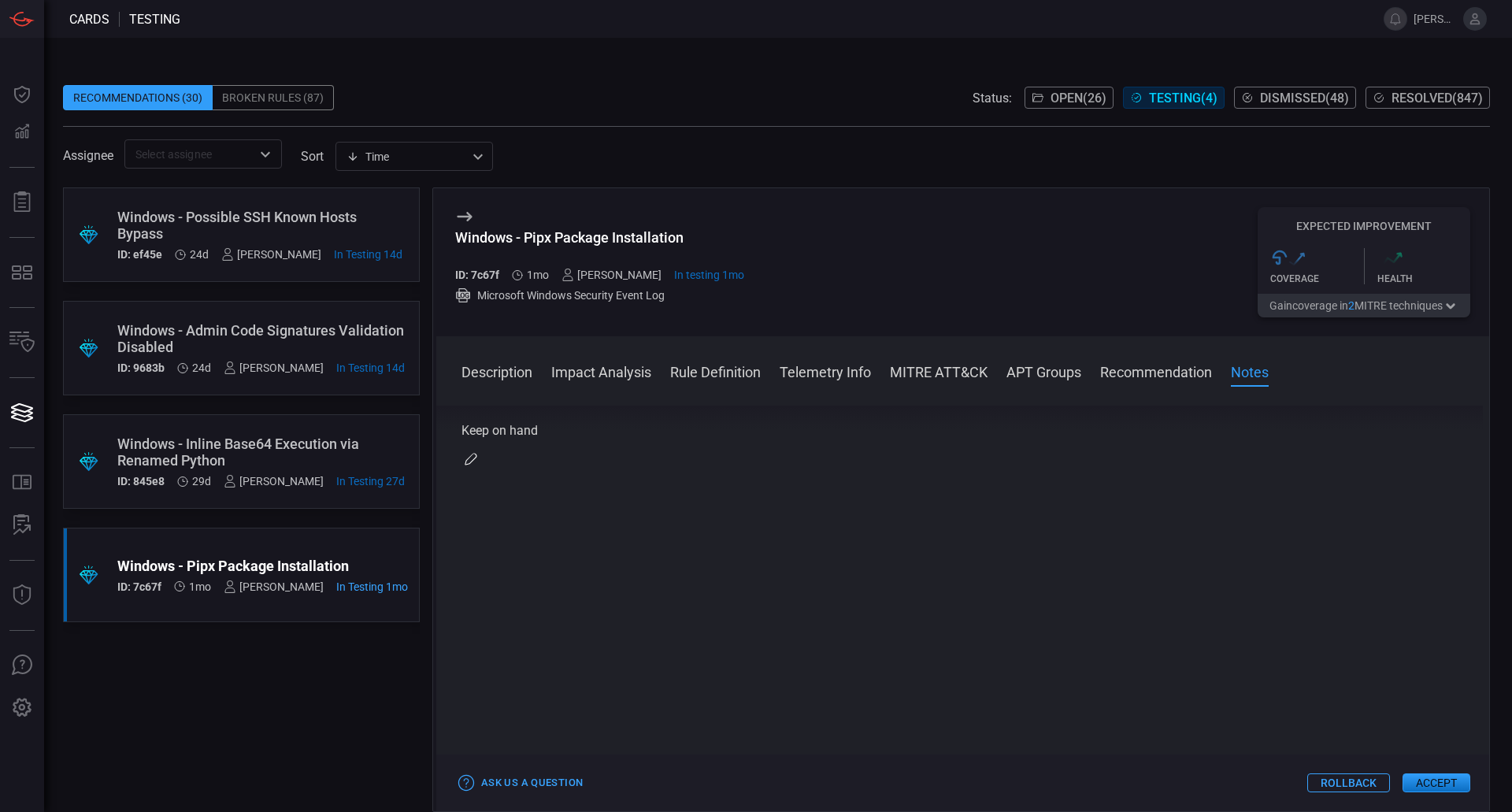
scroll to position [1867, 0]
click at [1073, 100] on span "Open ( 26 )" at bounding box center [1078, 98] width 56 height 15
